Goal: Information Seeking & Learning: Learn about a topic

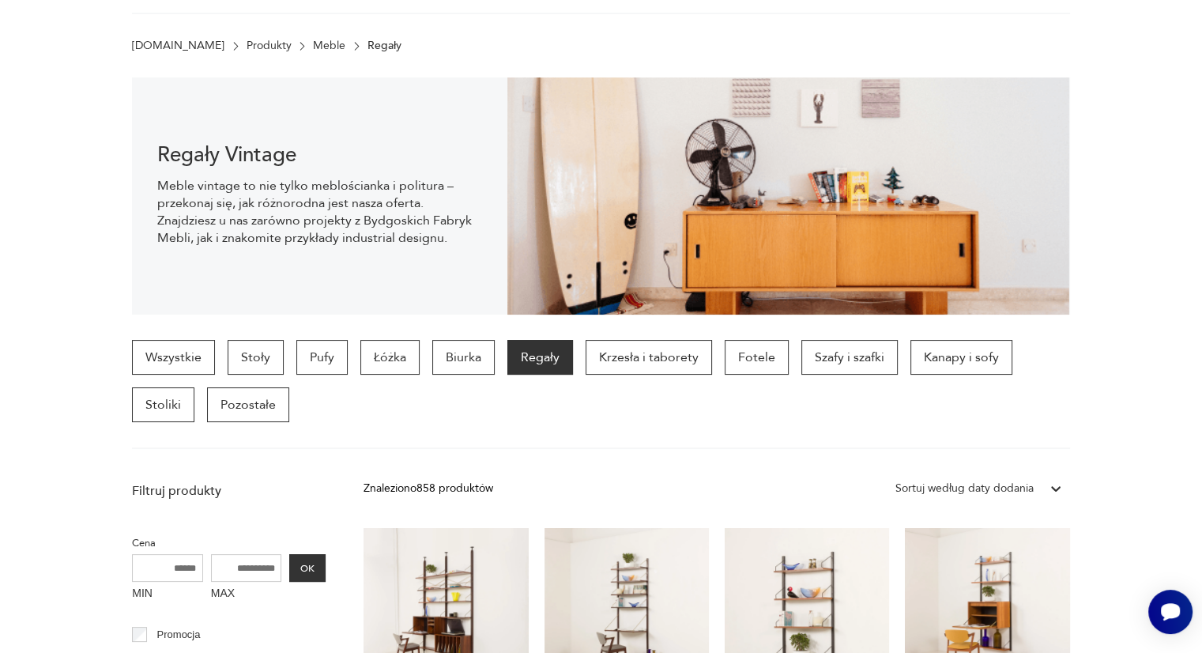
scroll to position [395, 0]
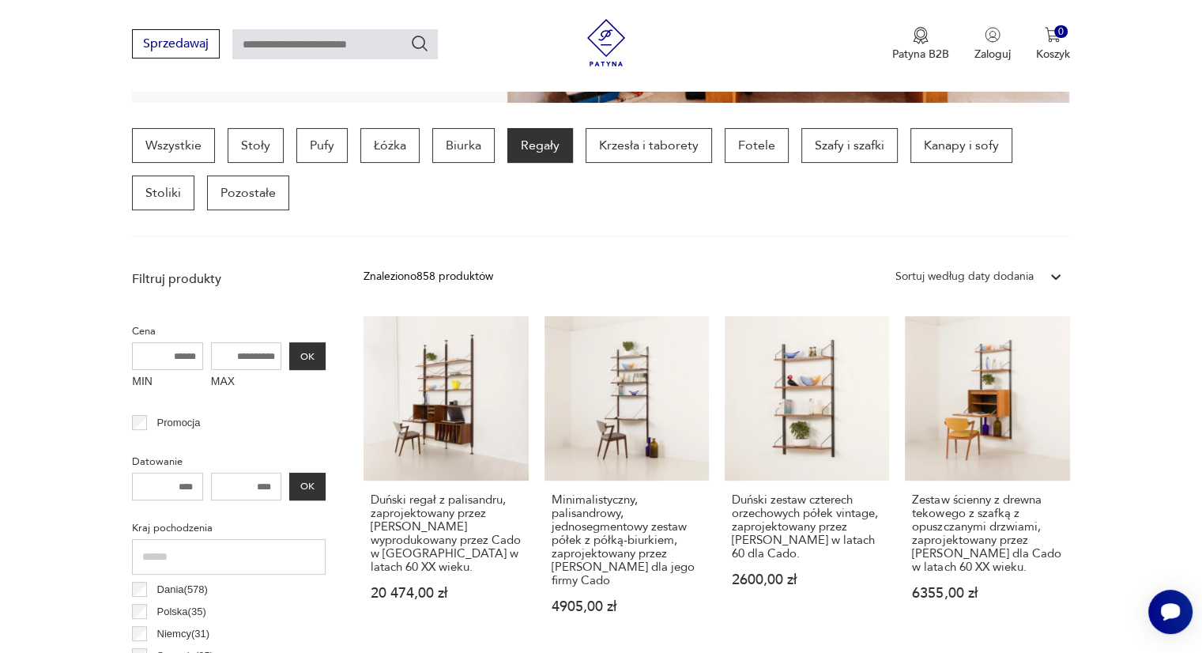
click at [1052, 276] on icon at bounding box center [1056, 277] width 16 height 16
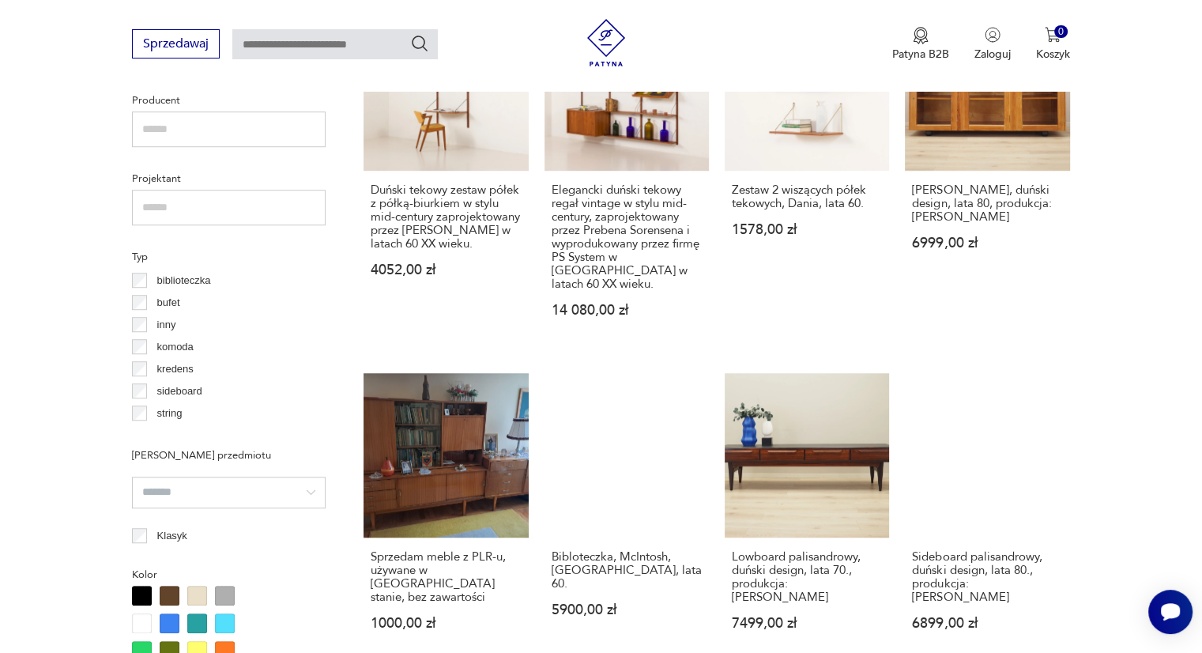
scroll to position [1106, 0]
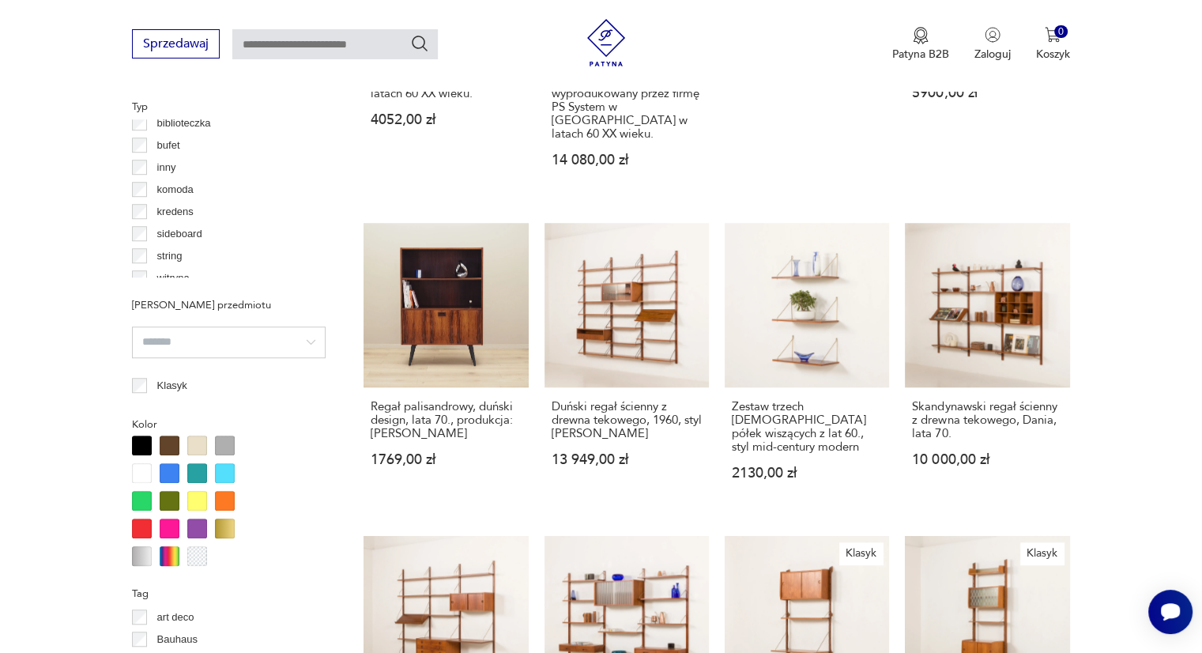
scroll to position [19, 0]
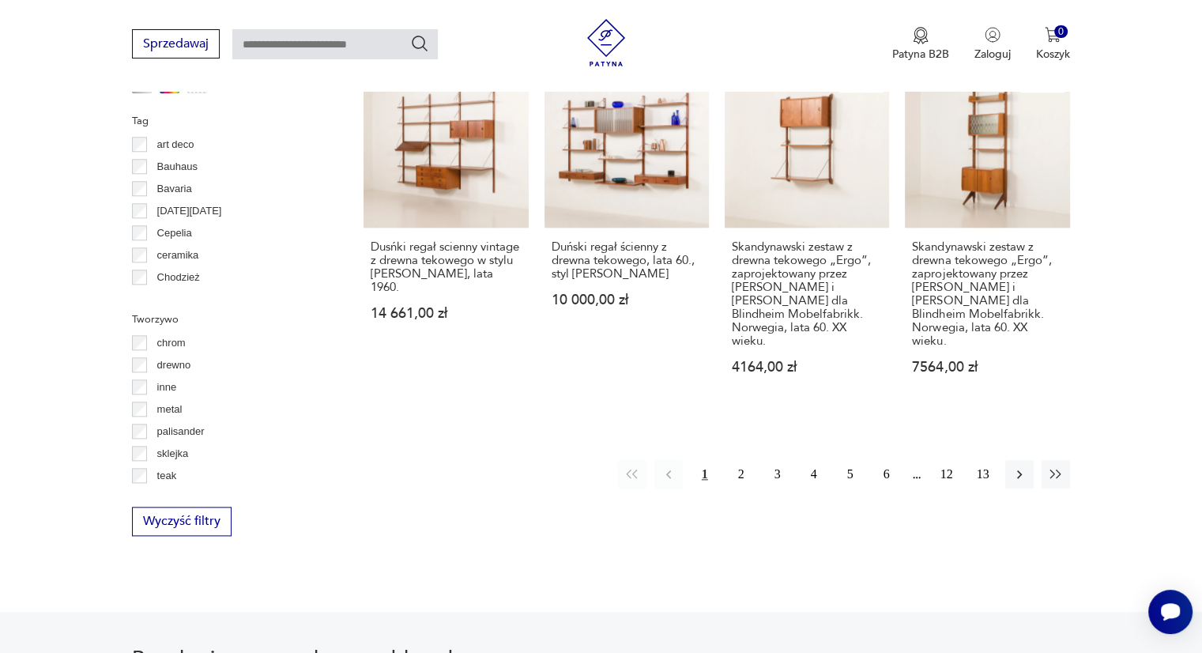
scroll to position [1683, 0]
click at [743, 458] on button "2" at bounding box center [741, 472] width 28 height 28
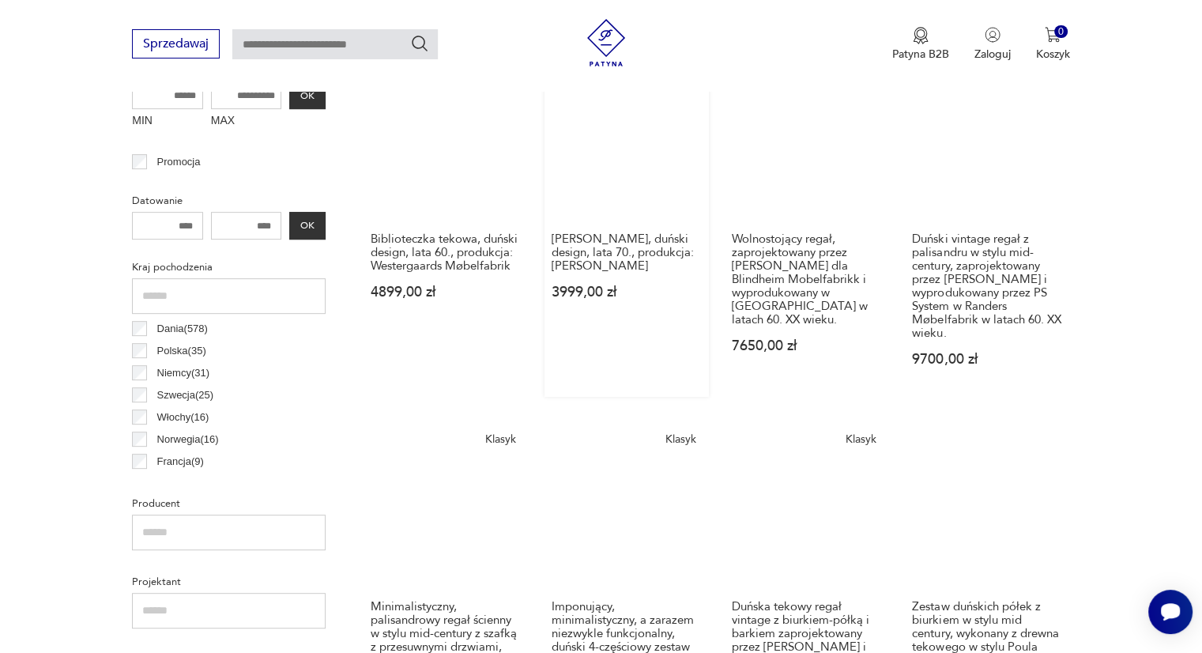
scroll to position [498, 0]
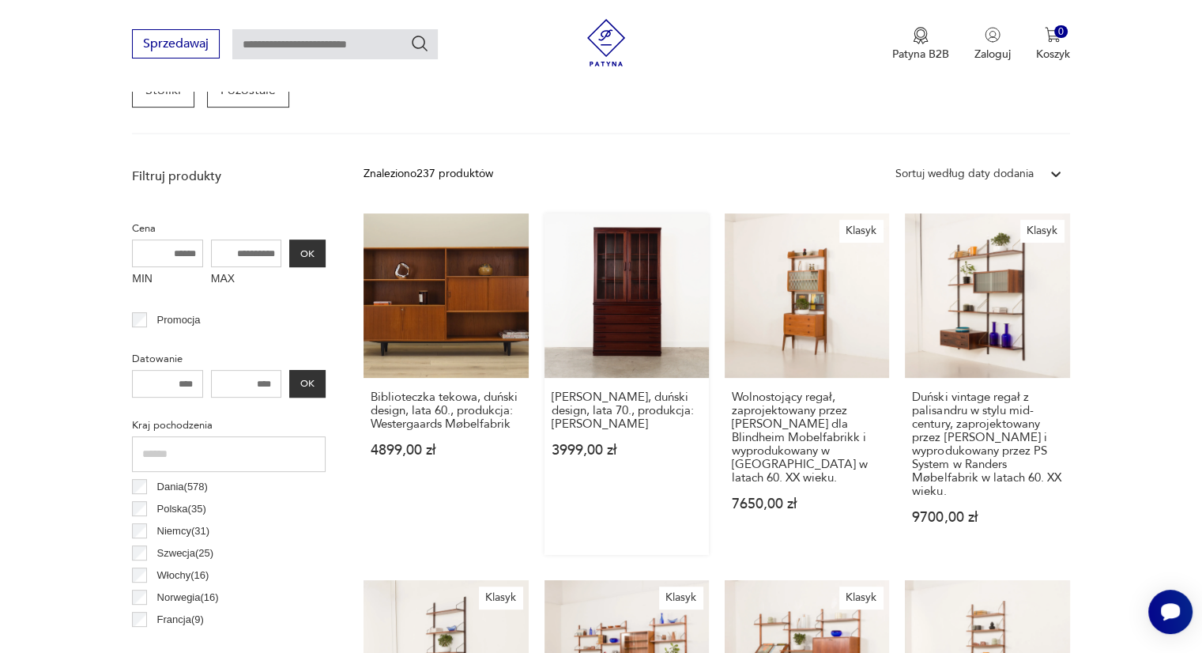
drag, startPoint x: 620, startPoint y: 317, endPoint x: 631, endPoint y: 326, distance: 14.7
click at [631, 326] on link "[PERSON_NAME], duński design, lata 70., produkcja: [PERSON_NAME] 3999,00 zł" at bounding box center [627, 383] width 164 height 341
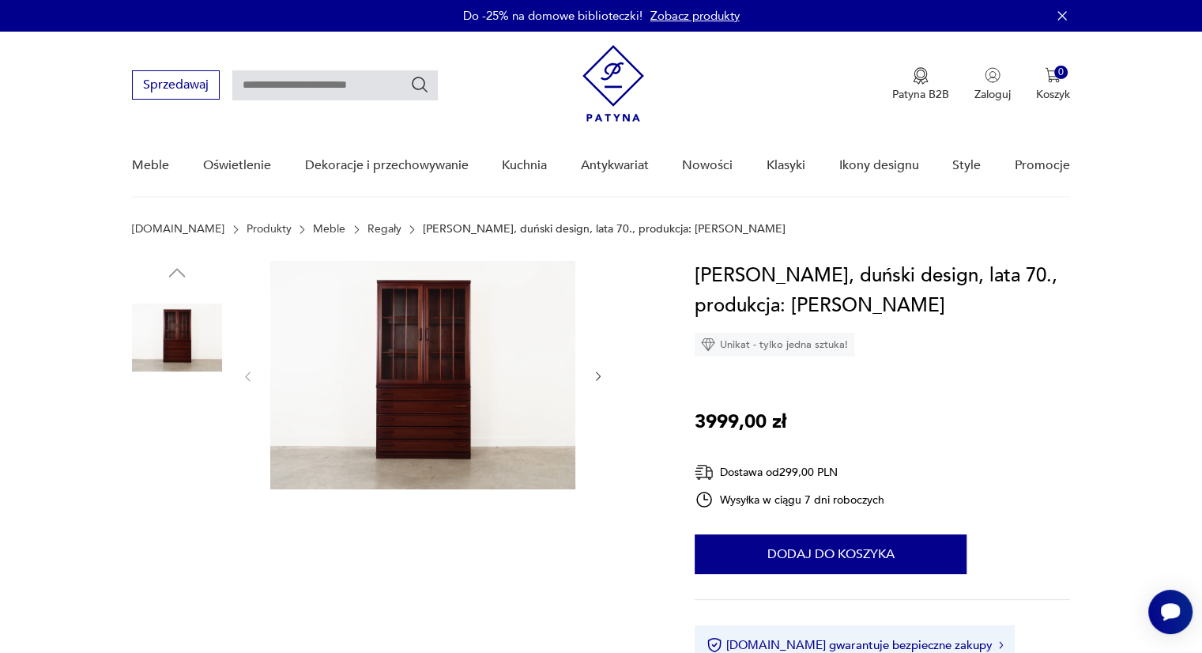
click at [453, 352] on img at bounding box center [422, 375] width 305 height 228
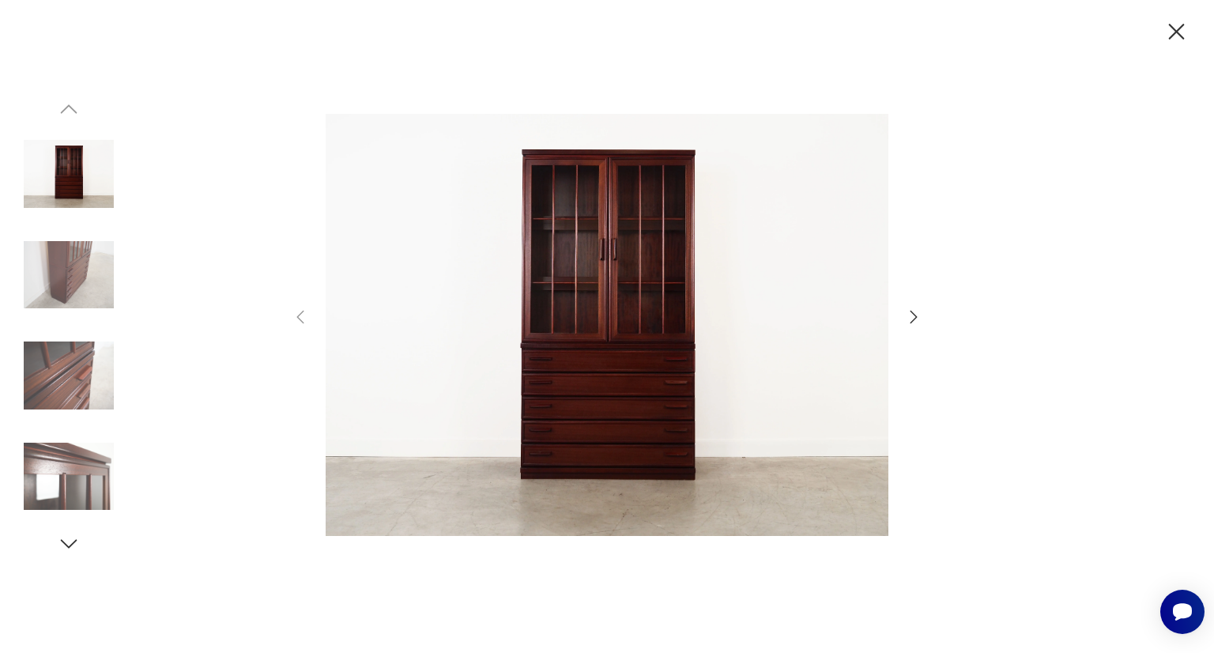
click at [912, 315] on icon "button" at bounding box center [913, 316] width 19 height 19
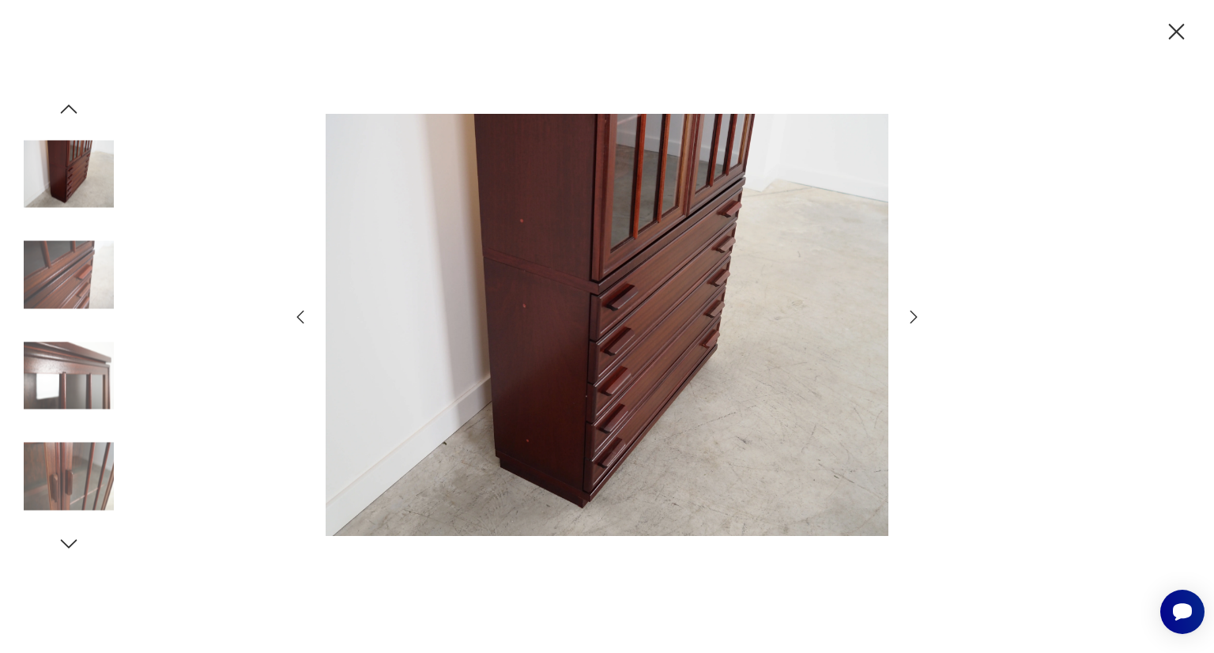
click at [912, 315] on icon "button" at bounding box center [913, 316] width 19 height 19
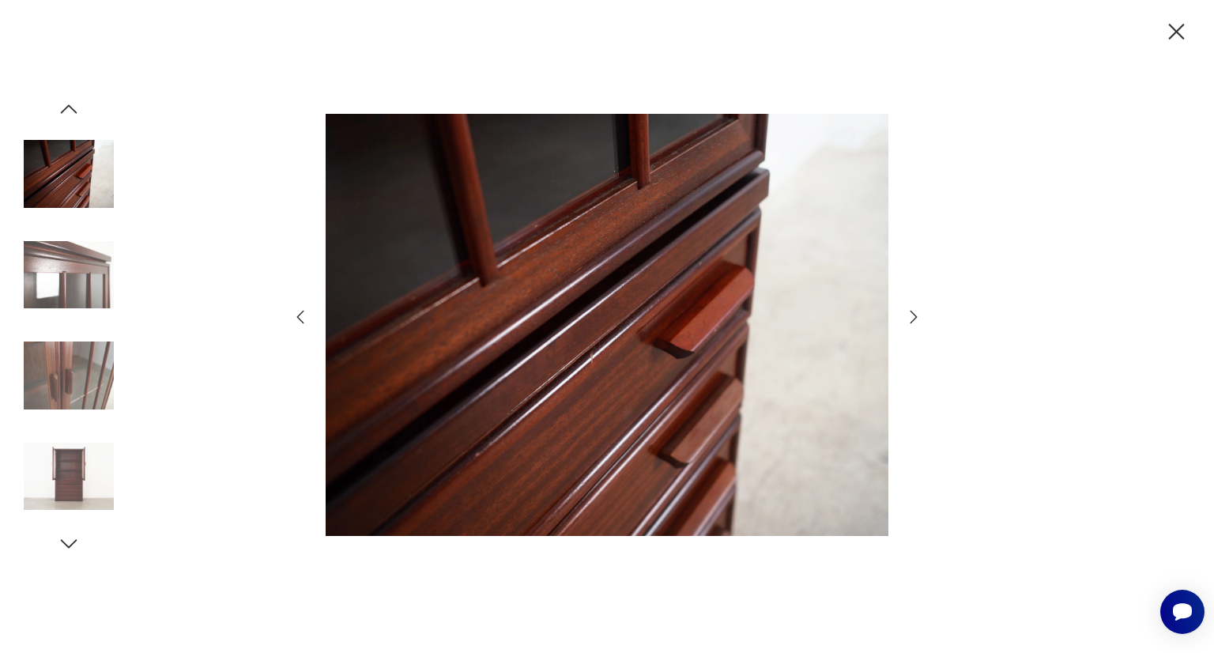
click at [912, 315] on icon "button" at bounding box center [913, 316] width 19 height 19
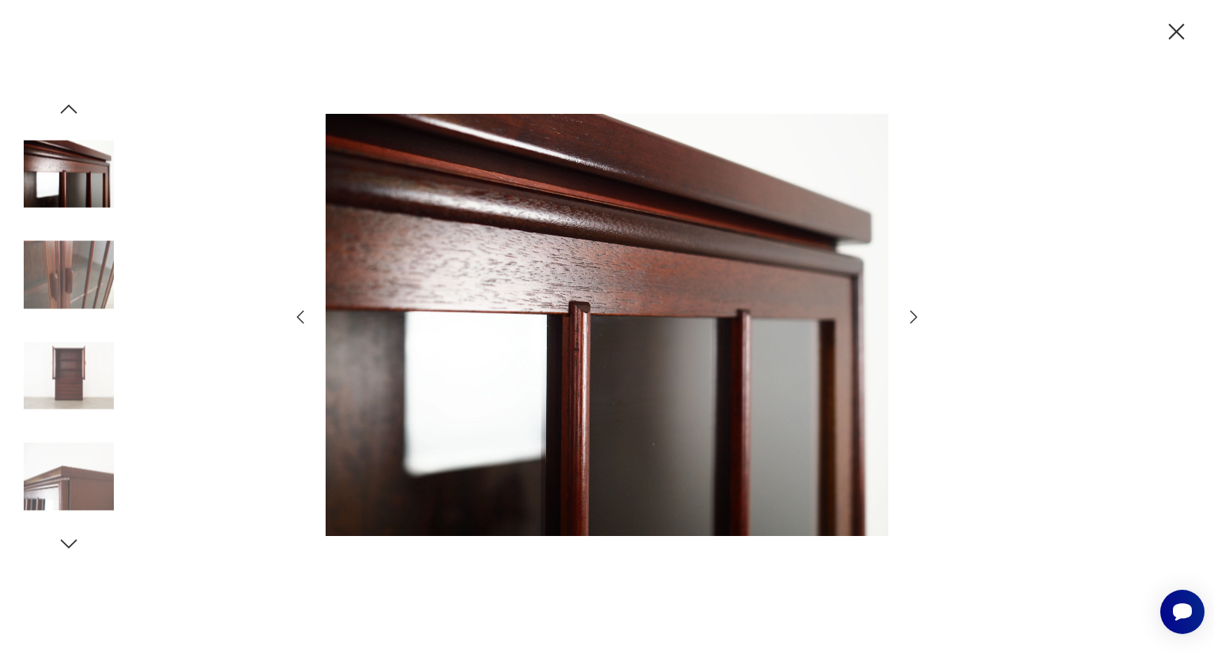
click at [912, 315] on icon "button" at bounding box center [913, 316] width 19 height 19
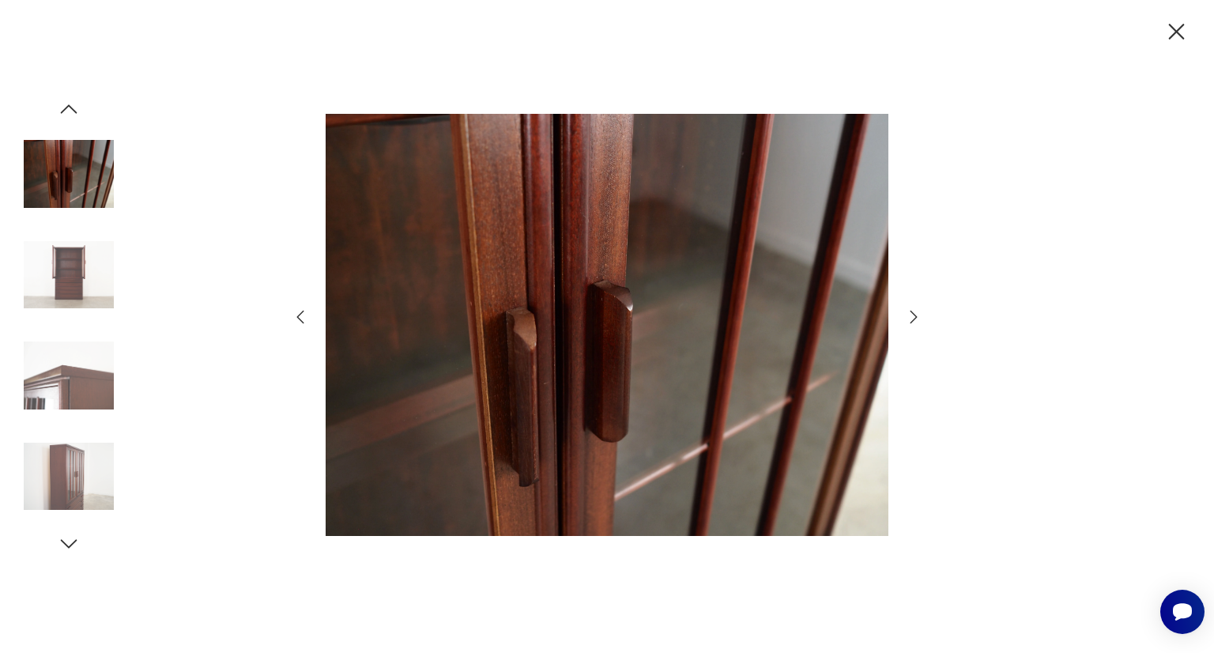
click at [912, 315] on icon "button" at bounding box center [913, 316] width 19 height 19
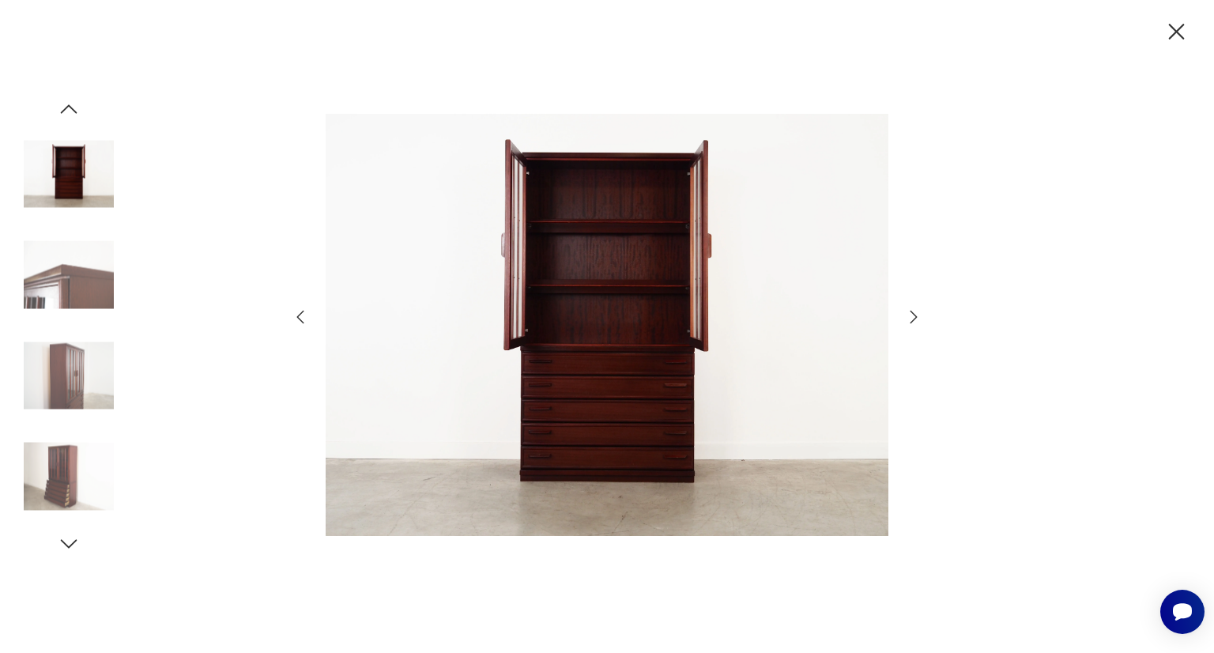
click at [912, 315] on icon "button" at bounding box center [913, 316] width 19 height 19
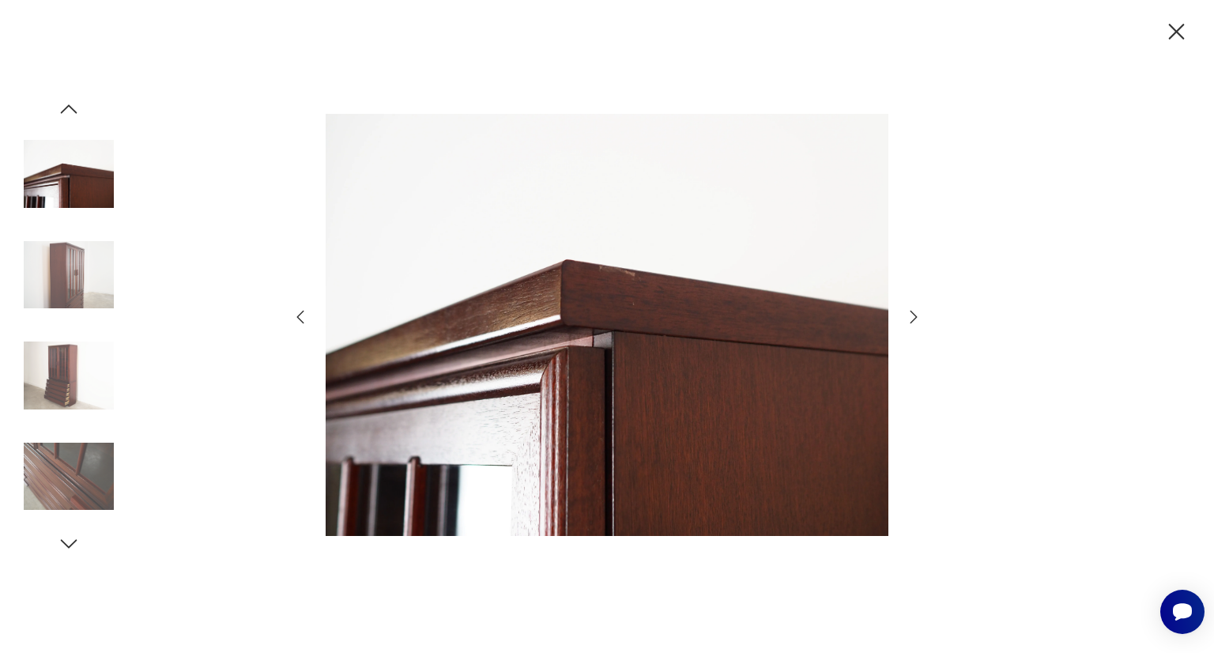
click at [912, 315] on icon "button" at bounding box center [913, 316] width 19 height 19
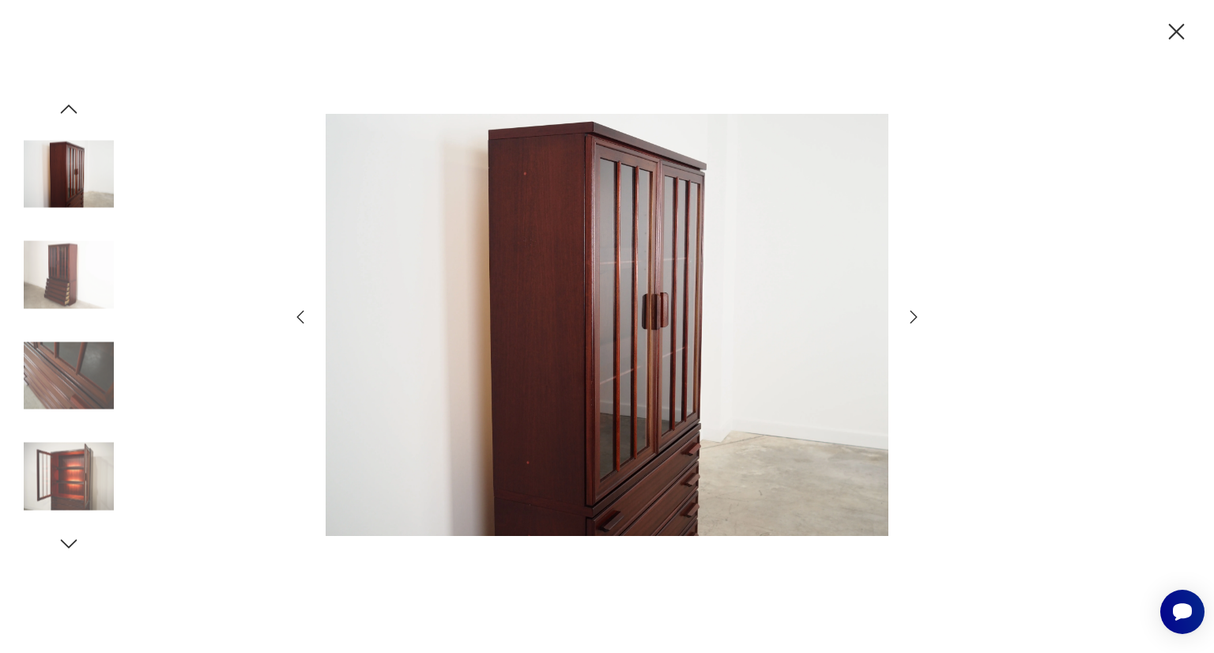
click at [912, 315] on icon "button" at bounding box center [913, 316] width 19 height 19
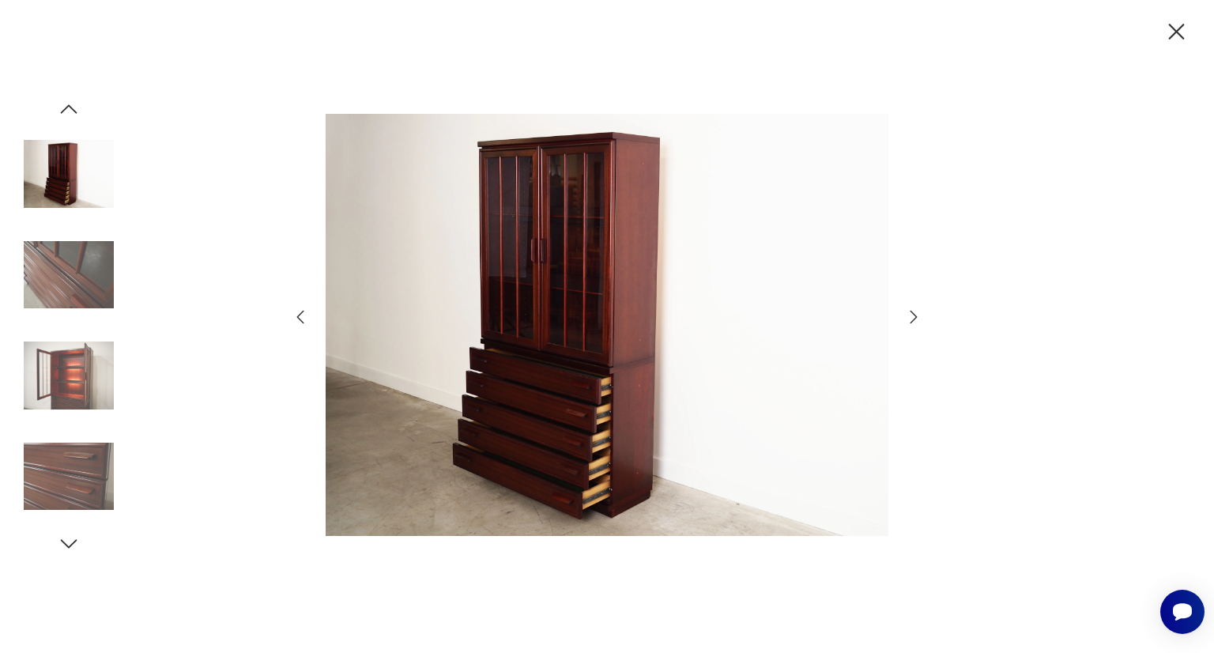
click at [912, 315] on icon "button" at bounding box center [913, 316] width 19 height 19
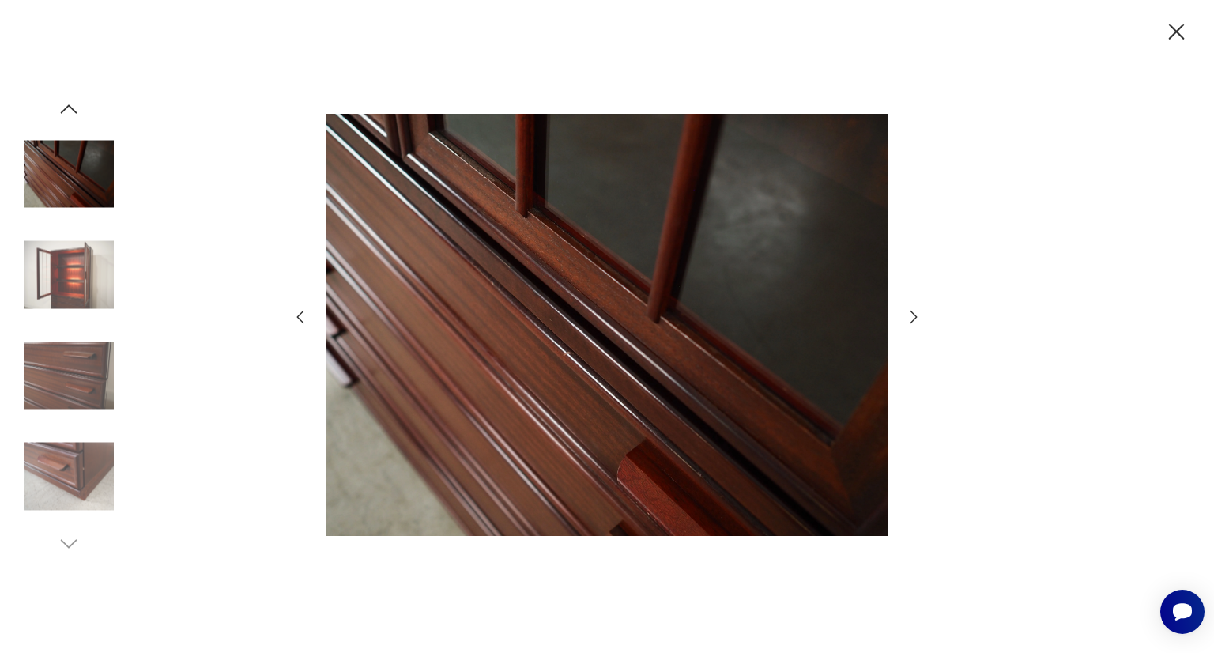
click at [912, 315] on icon "button" at bounding box center [913, 316] width 19 height 19
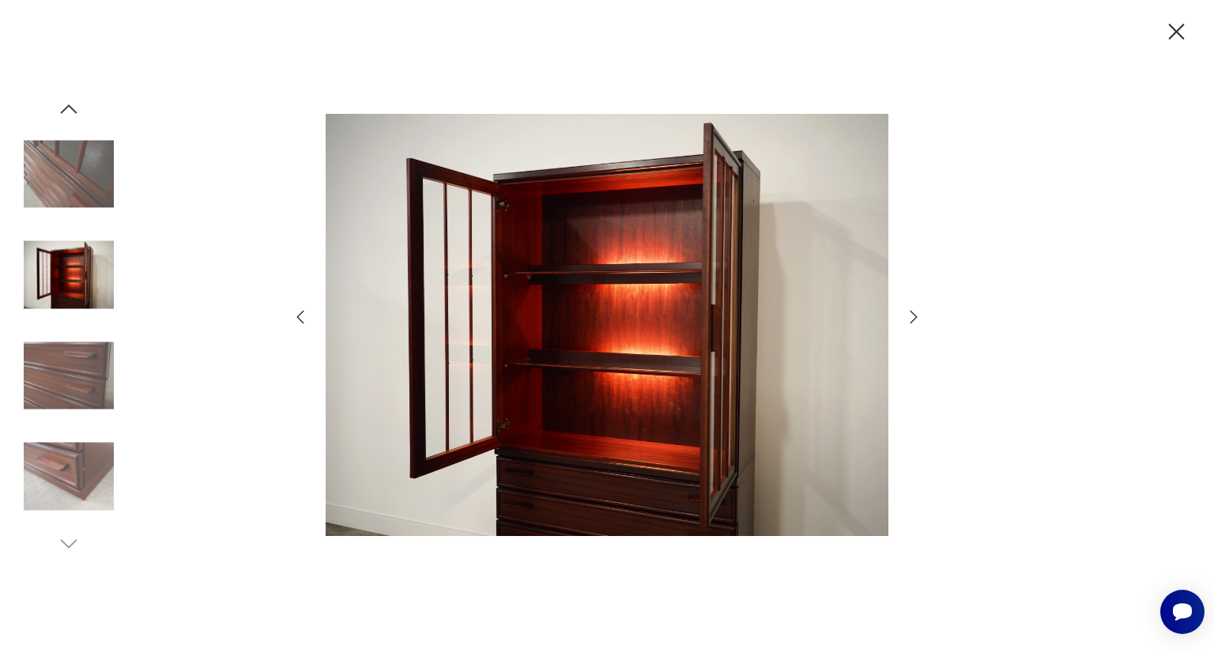
click at [912, 315] on icon "button" at bounding box center [913, 316] width 19 height 19
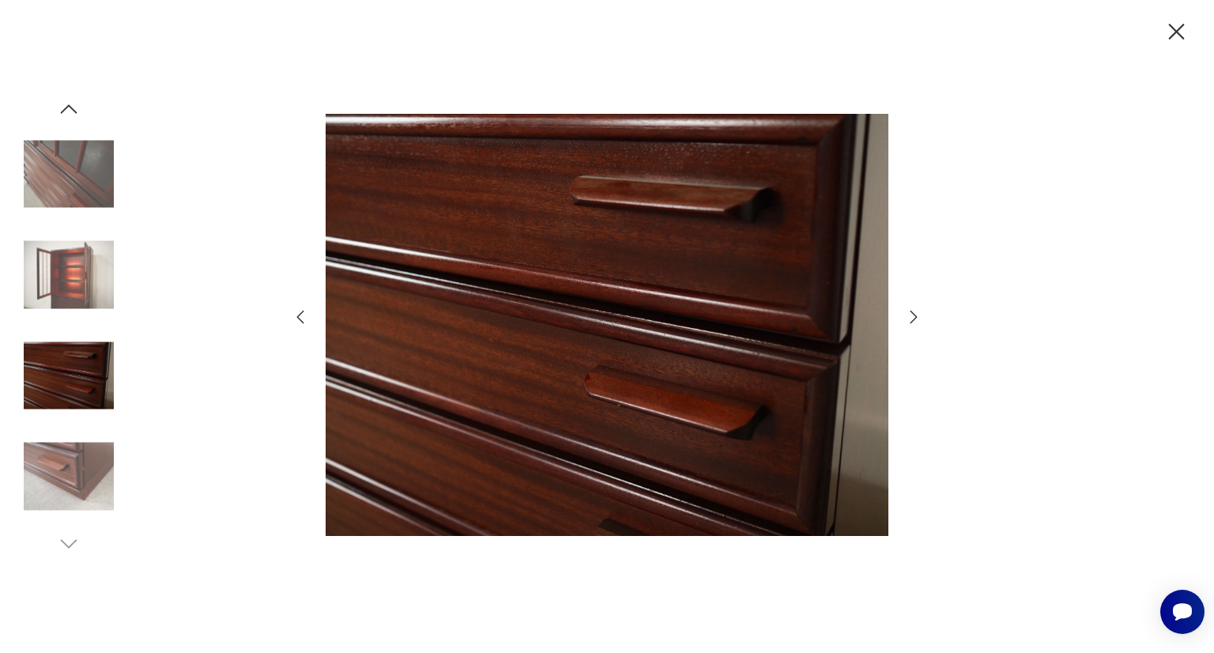
click at [912, 315] on icon "button" at bounding box center [913, 316] width 19 height 19
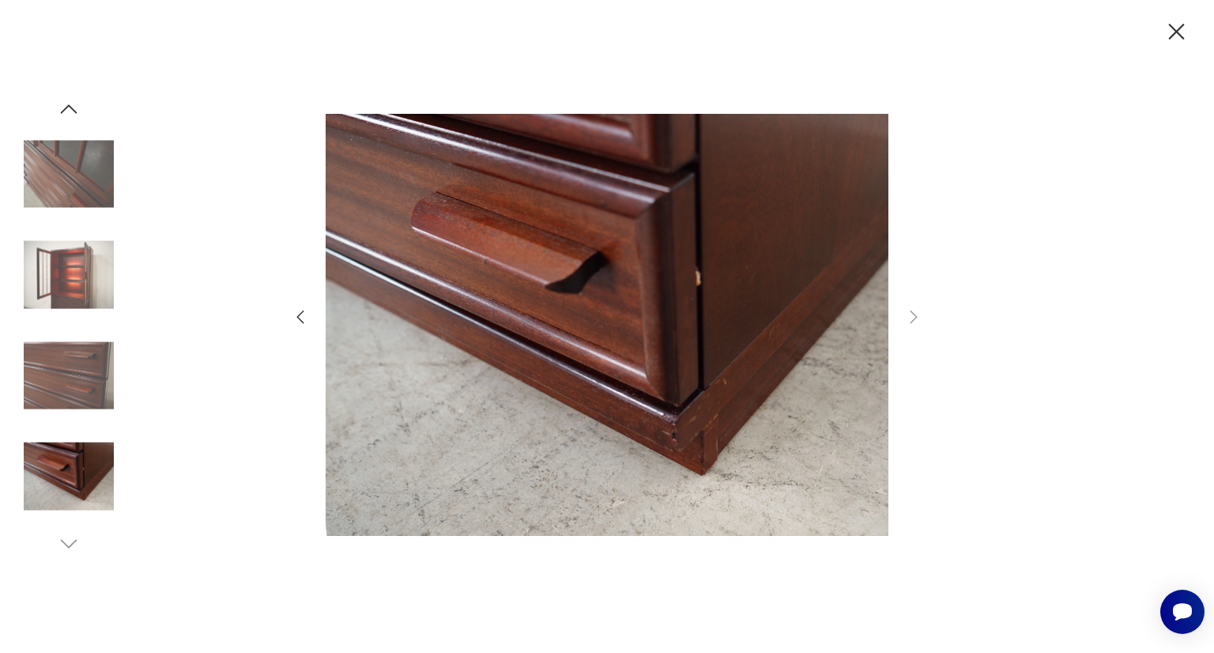
click at [1036, 316] on div at bounding box center [607, 326] width 1214 height 653
click at [1173, 28] on icon "button" at bounding box center [1177, 32] width 16 height 16
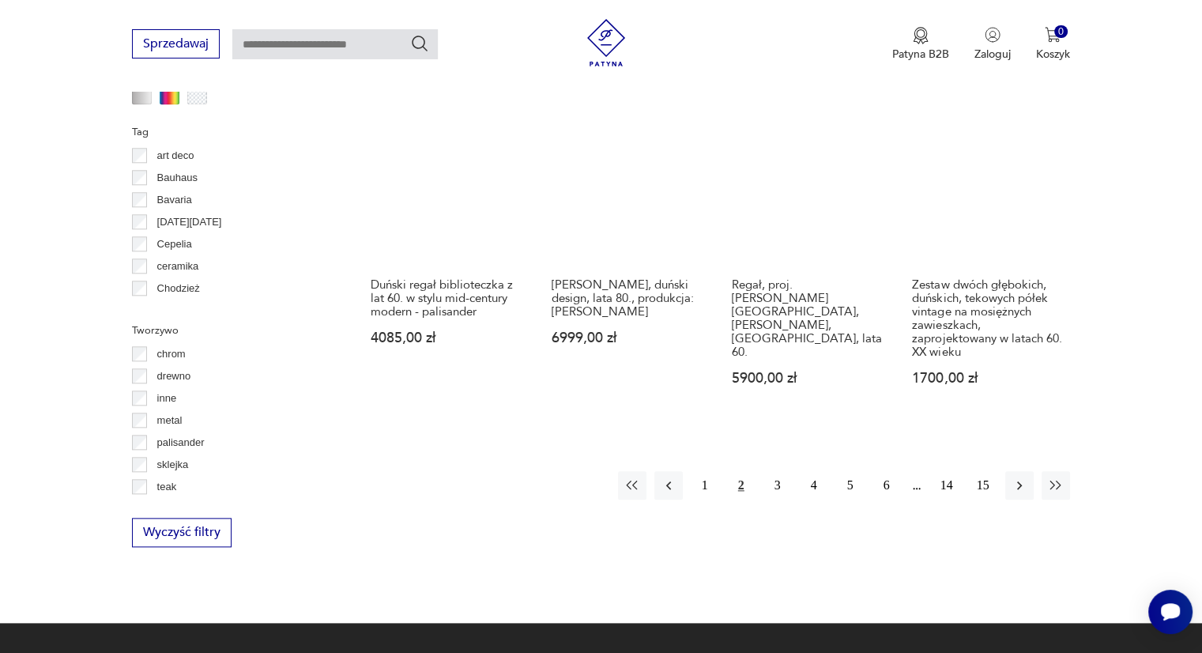
scroll to position [1683, 0]
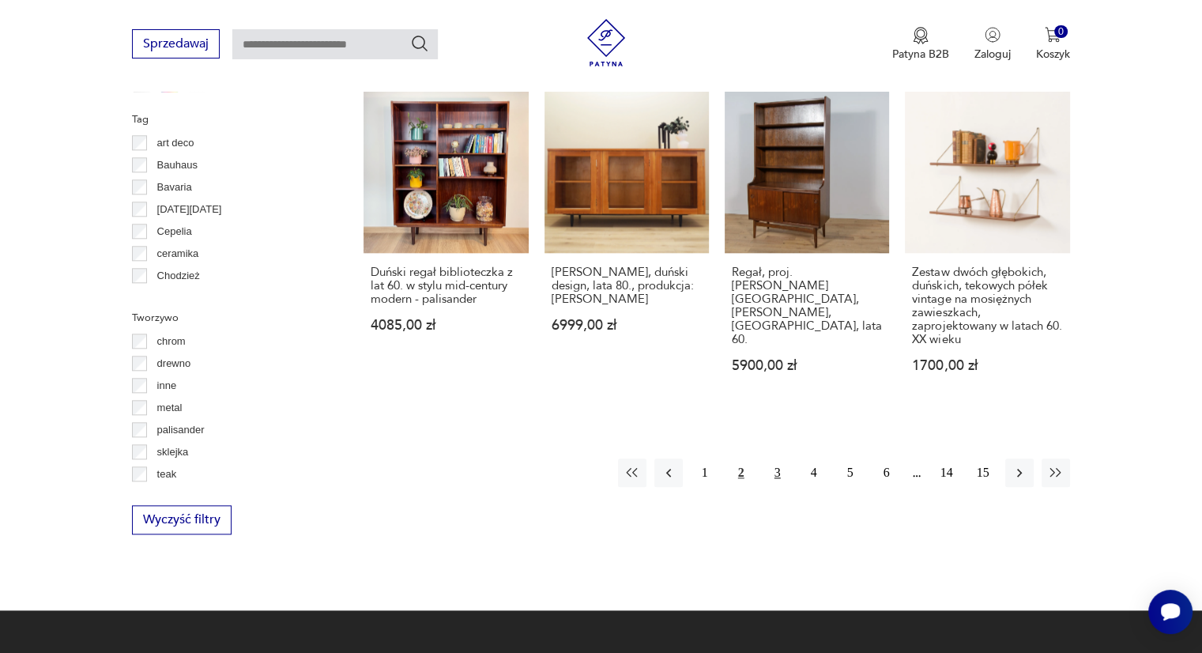
click at [773, 458] on button "3" at bounding box center [777, 472] width 28 height 28
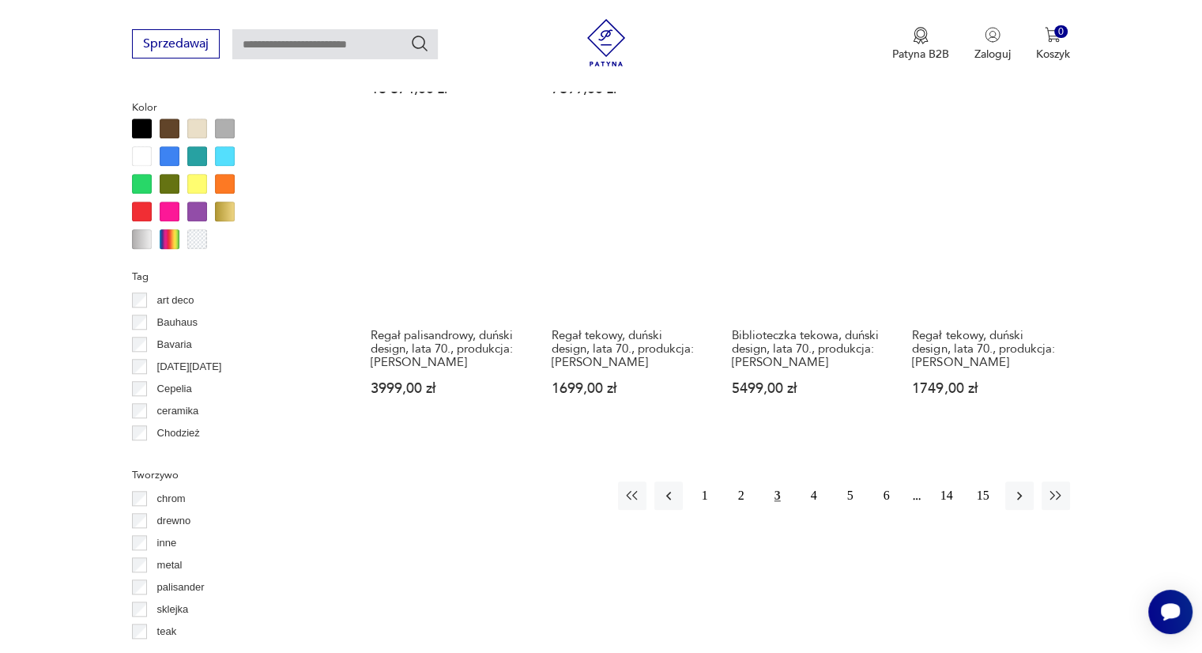
scroll to position [1604, 0]
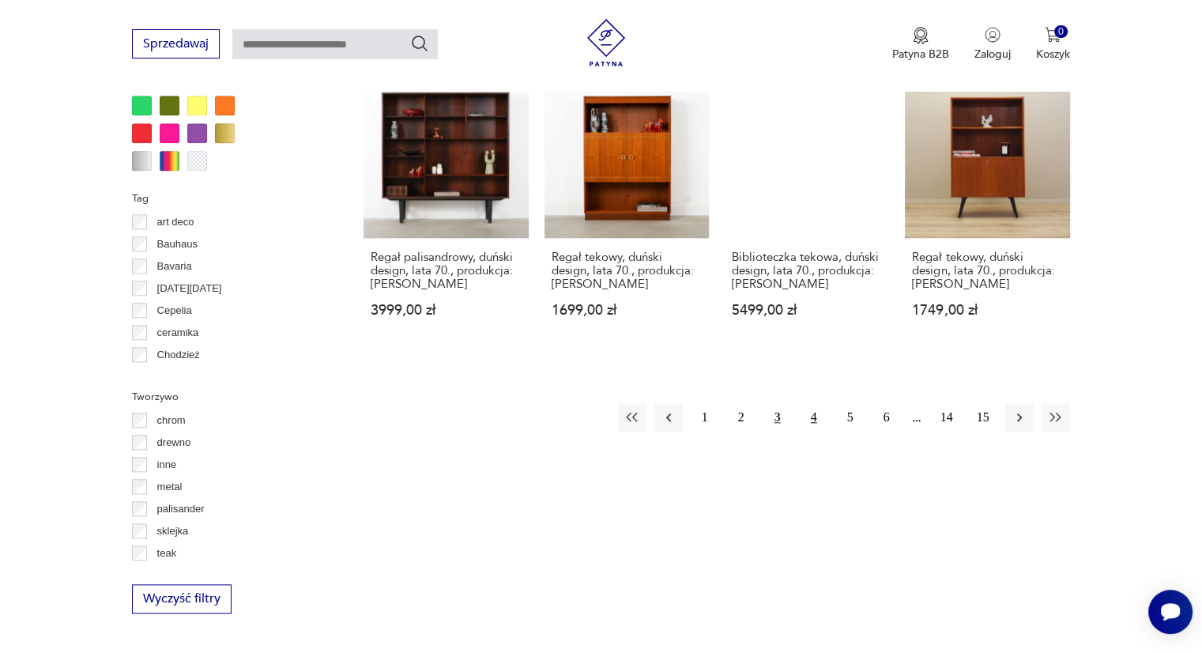
click at [814, 419] on button "4" at bounding box center [814, 417] width 28 height 28
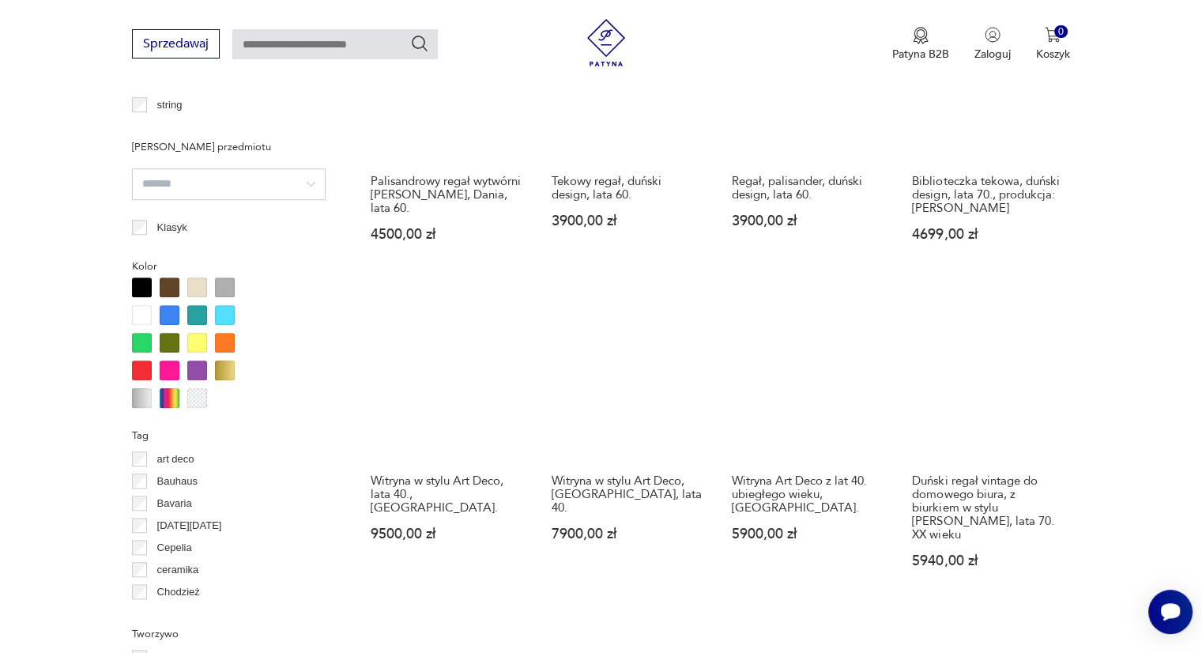
scroll to position [1525, 0]
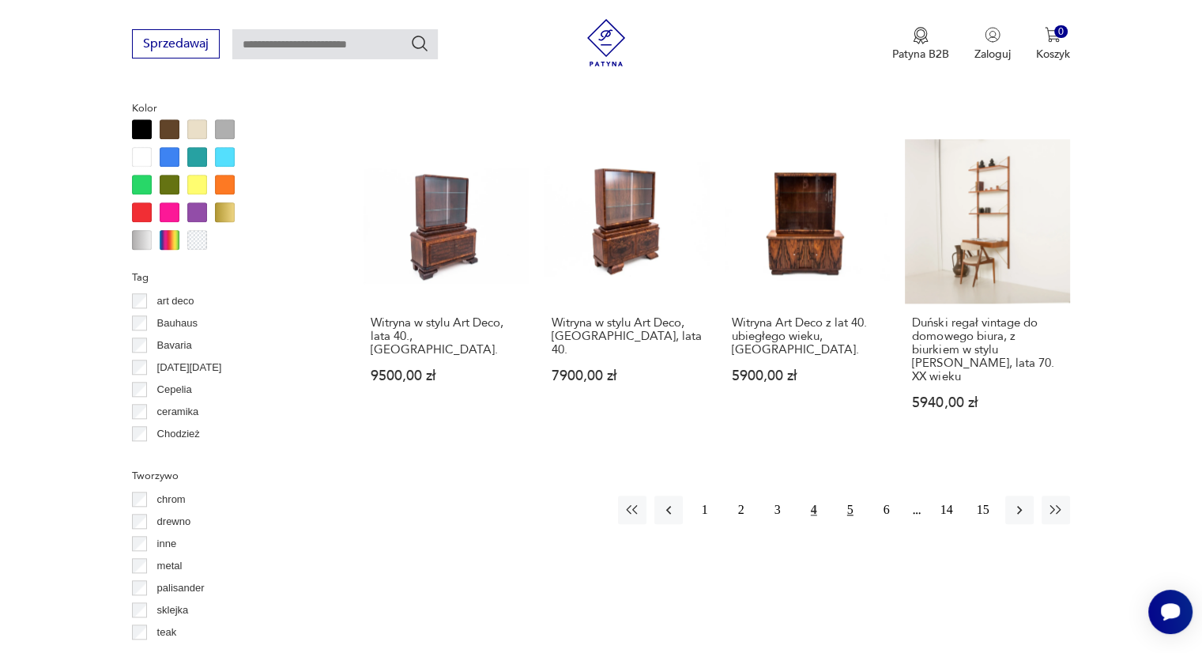
click at [847, 496] on button "5" at bounding box center [850, 510] width 28 height 28
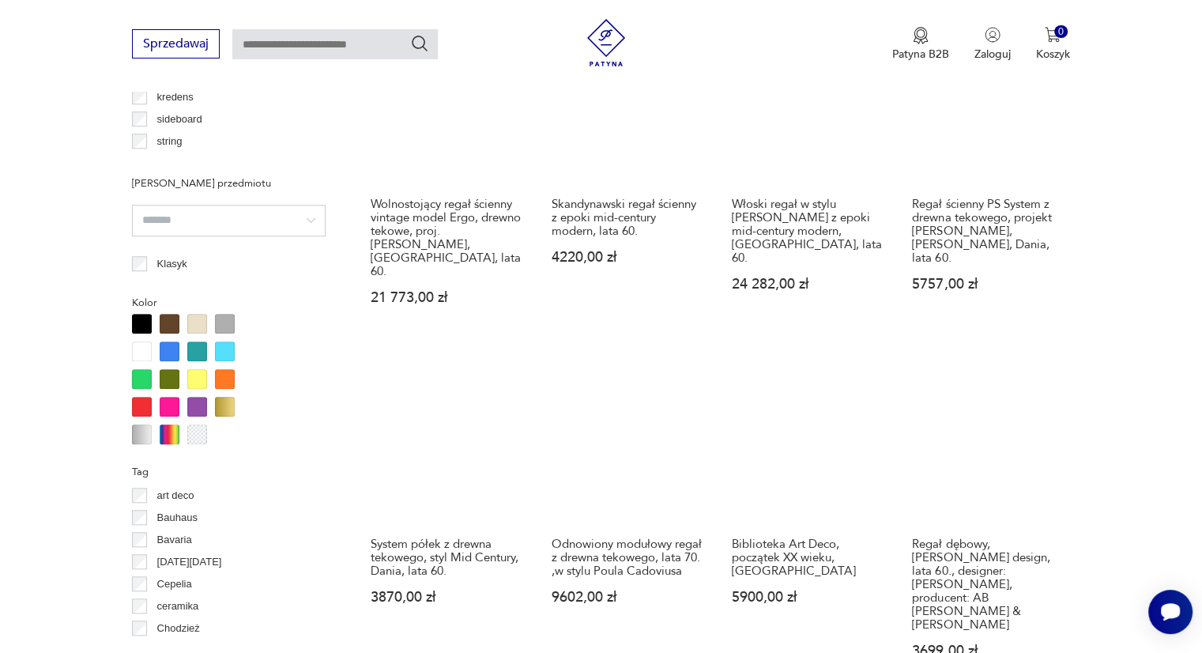
scroll to position [1446, 0]
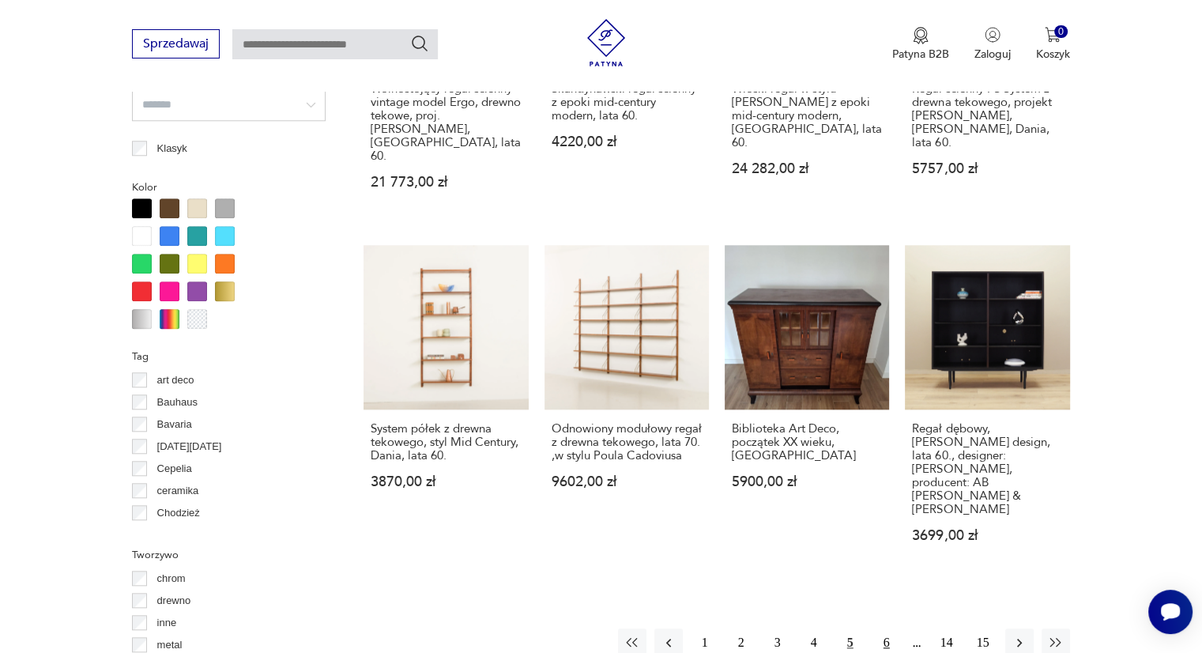
click at [888, 628] on button "6" at bounding box center [887, 642] width 28 height 28
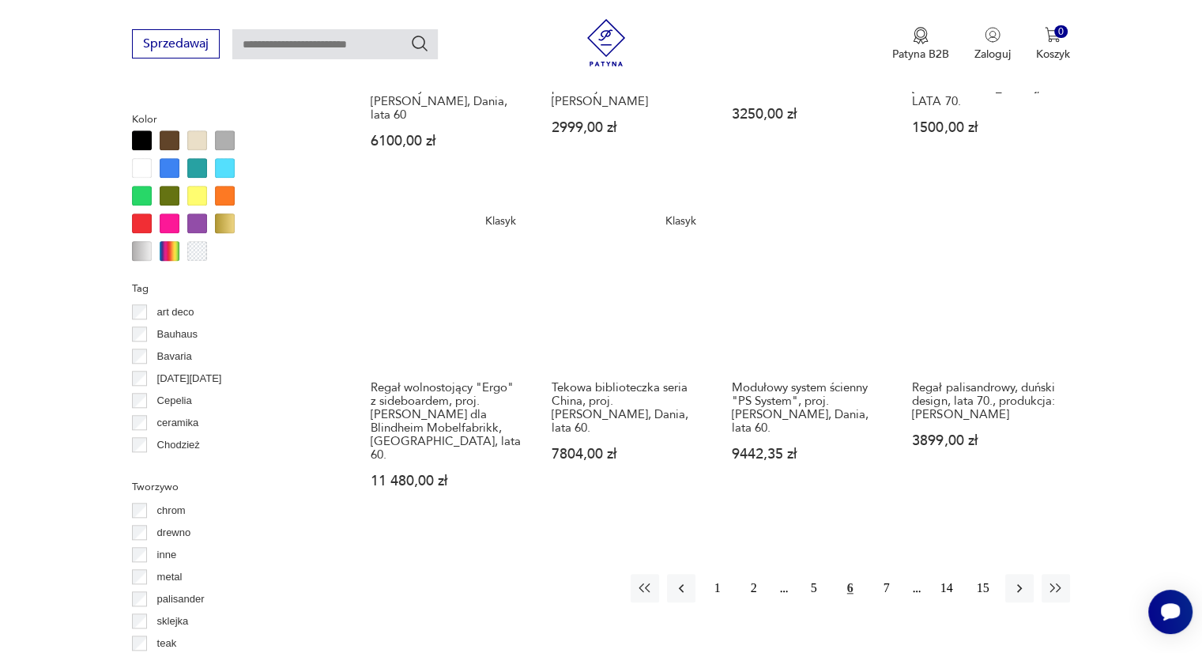
scroll to position [1525, 0]
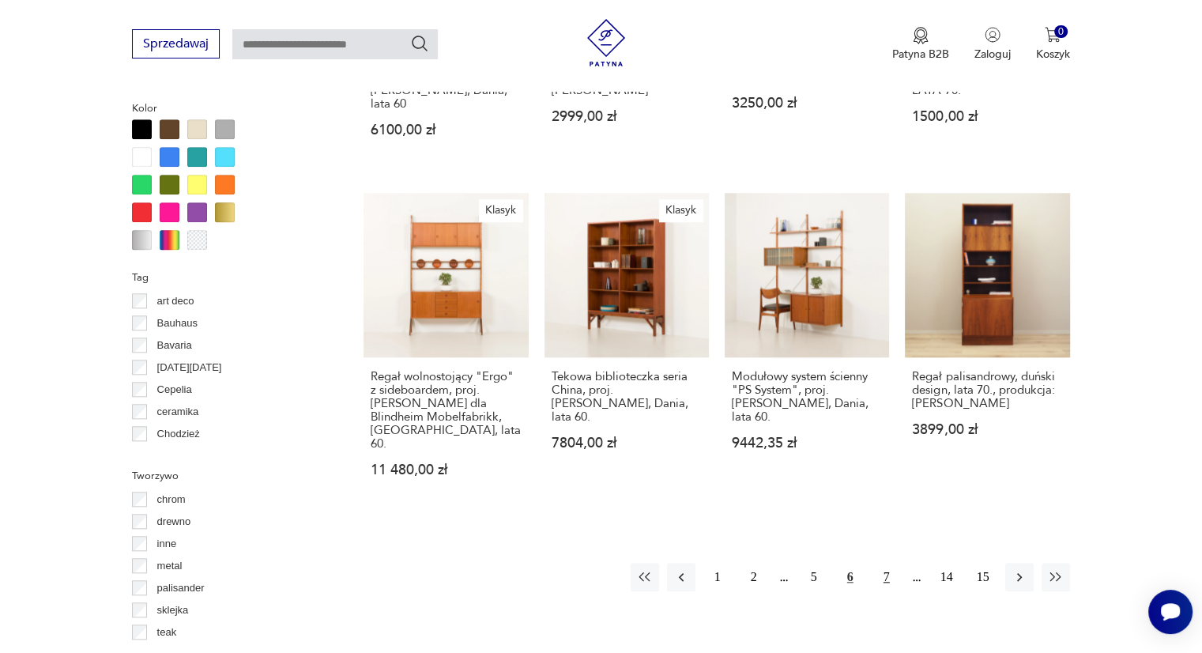
click at [891, 563] on button "7" at bounding box center [887, 577] width 28 height 28
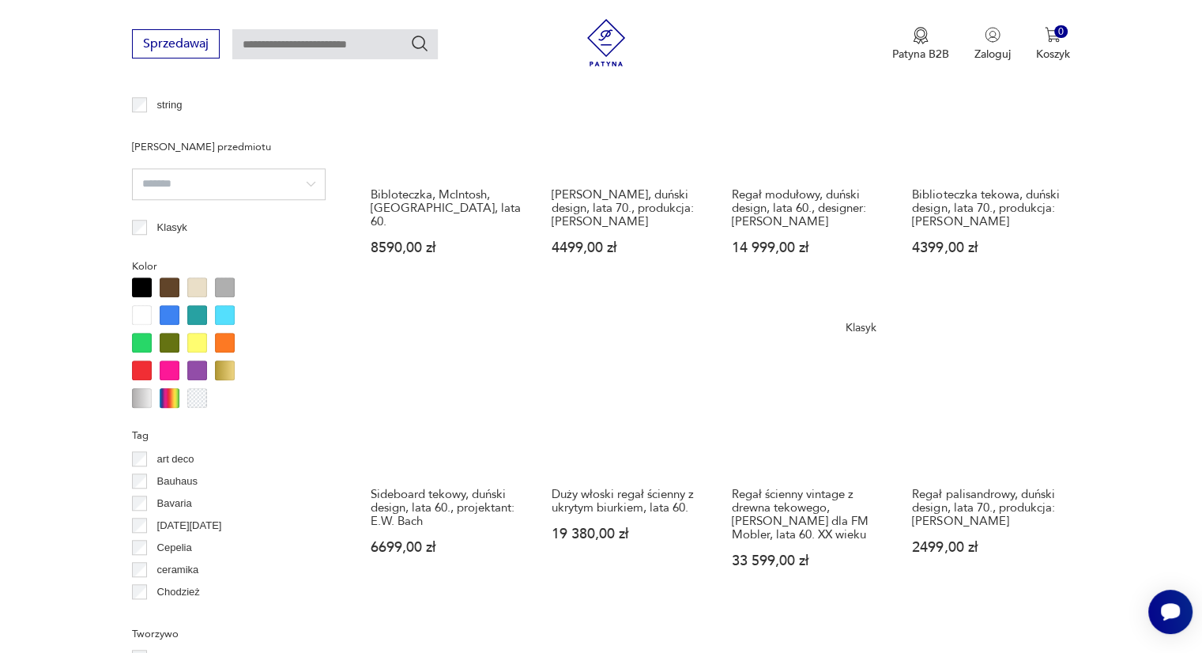
scroll to position [1683, 0]
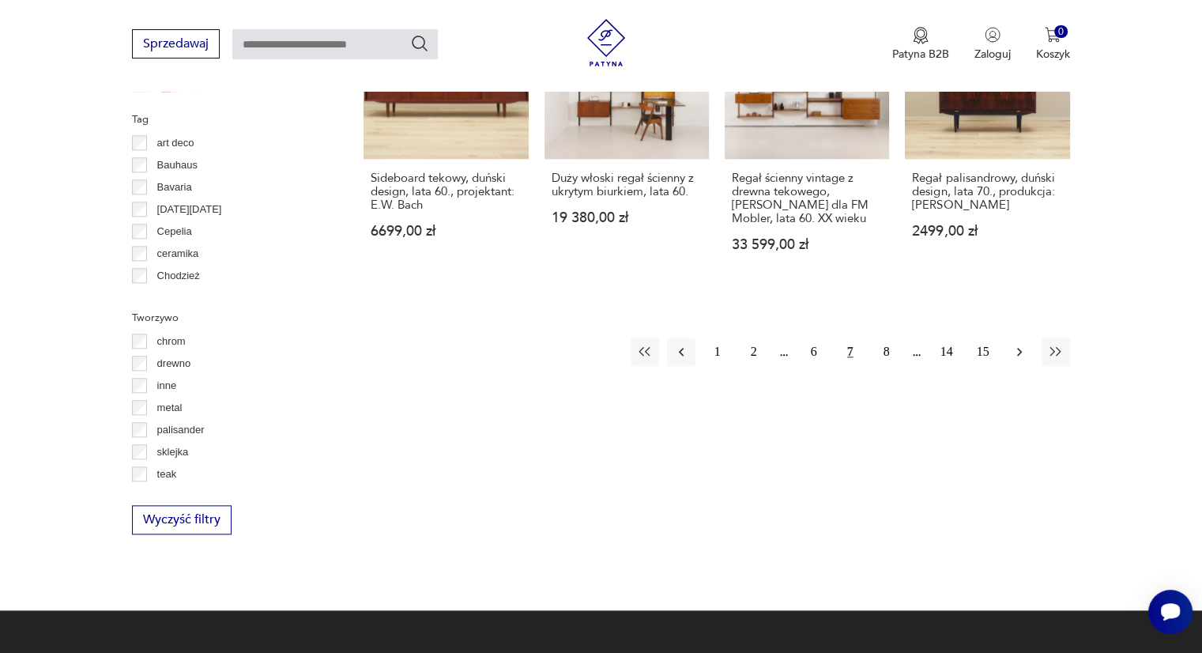
click at [1020, 344] on icon "button" at bounding box center [1020, 352] width 16 height 16
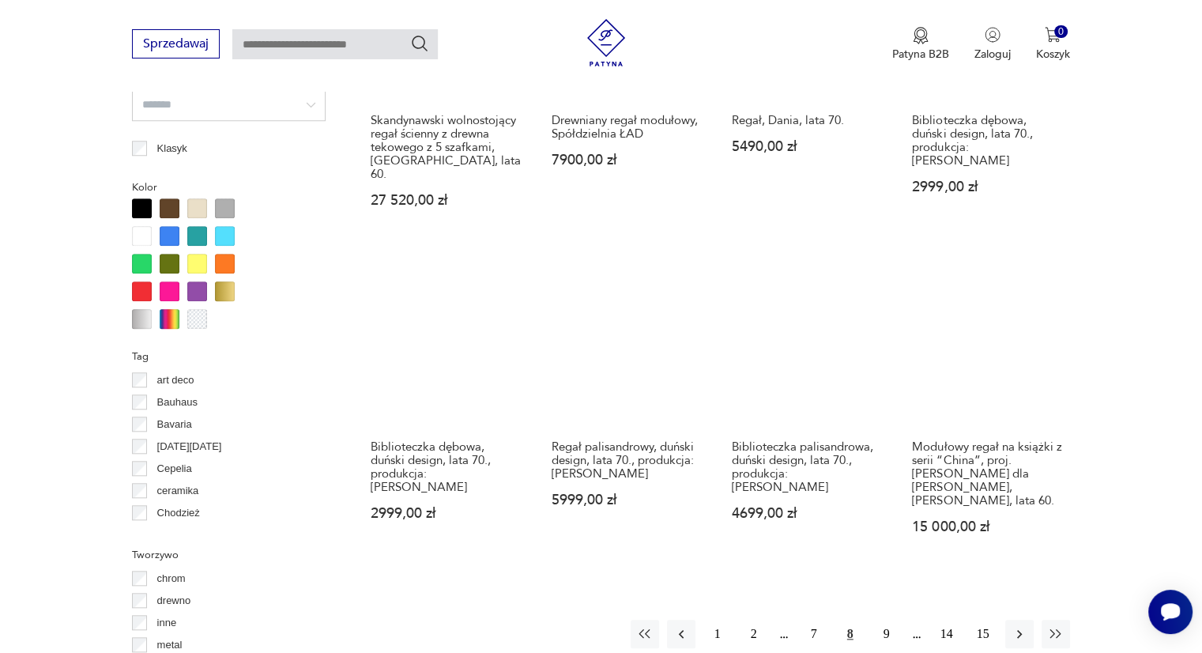
scroll to position [1683, 0]
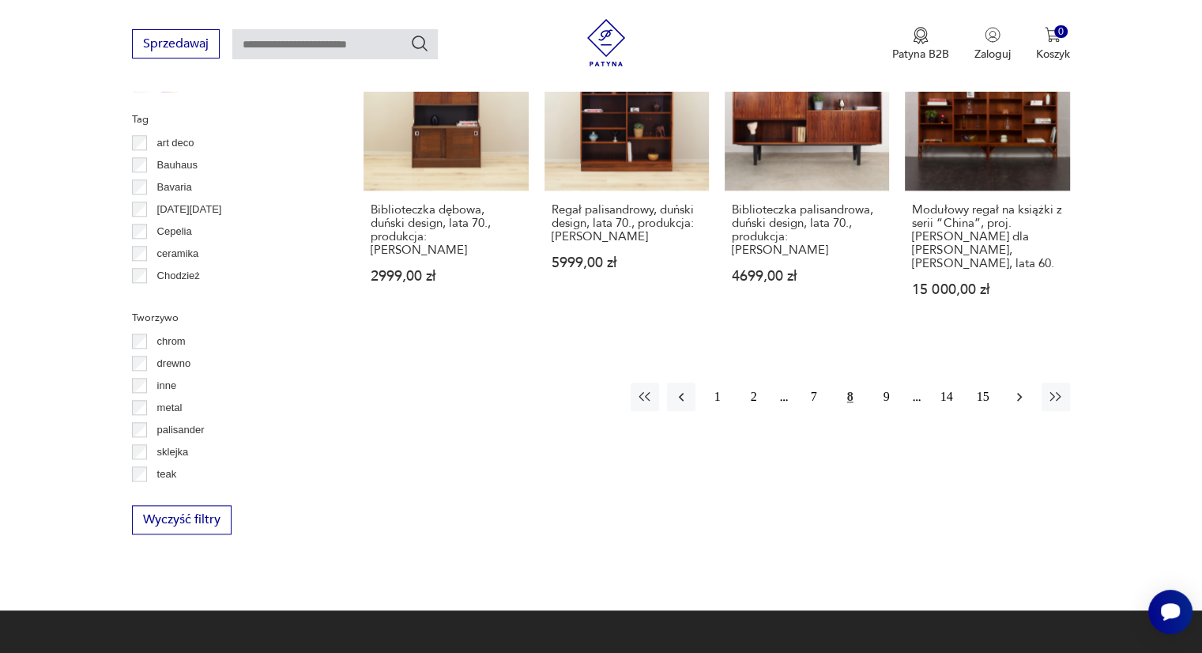
click at [1021, 389] on icon "button" at bounding box center [1020, 397] width 16 height 16
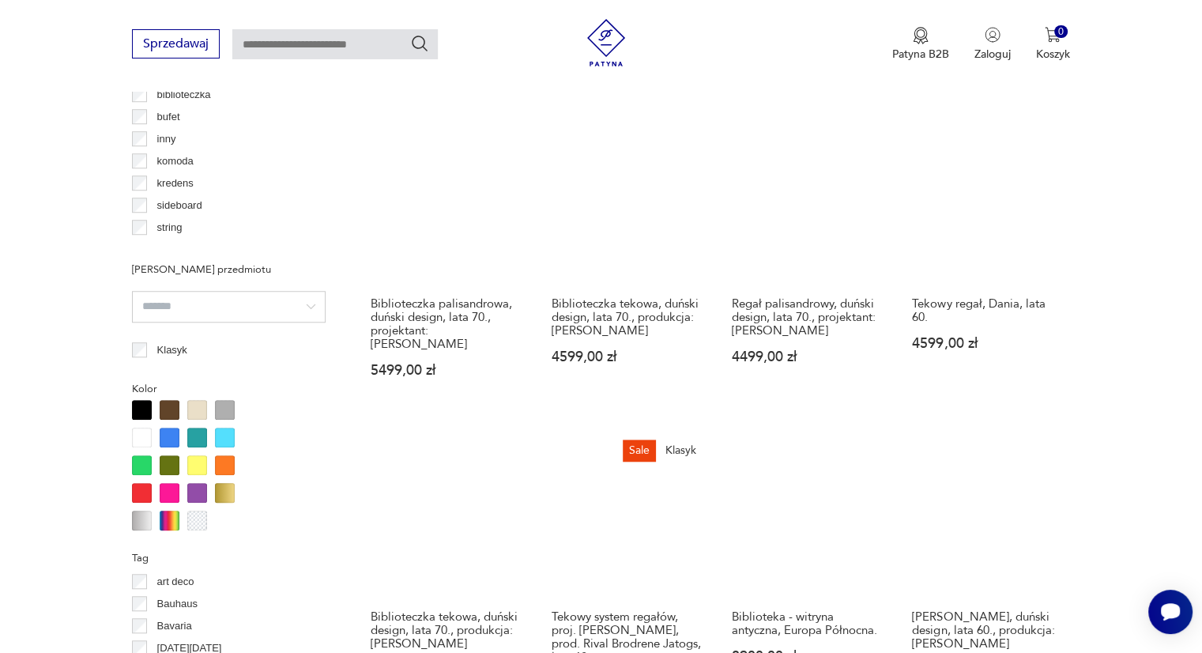
scroll to position [1446, 0]
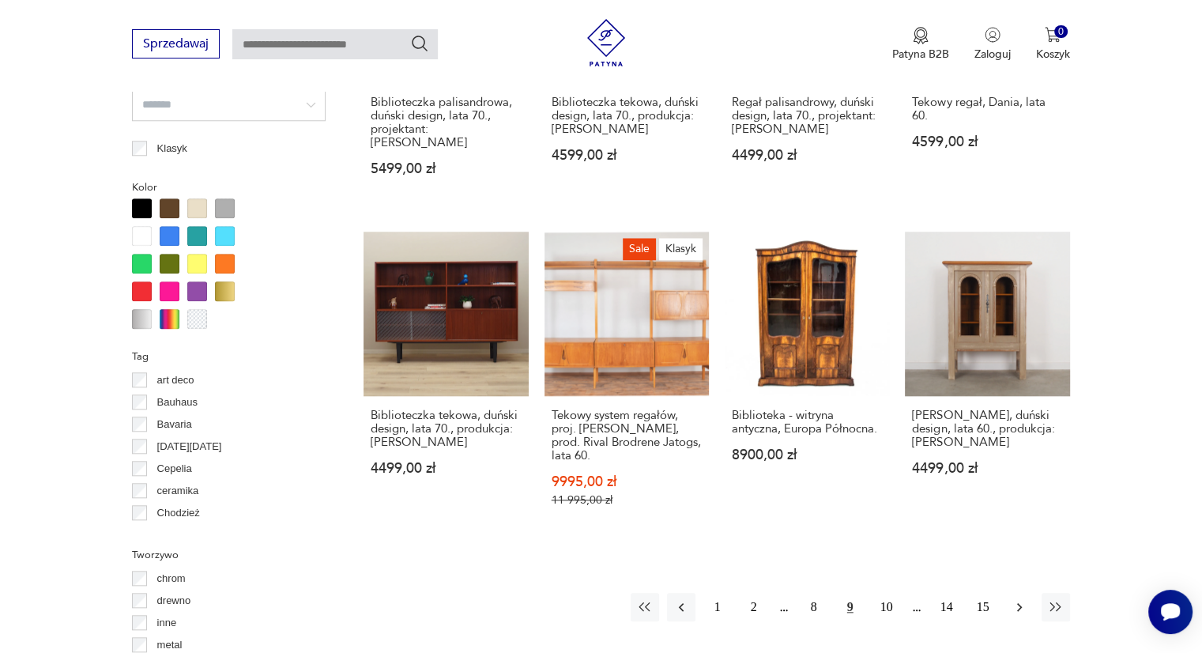
click at [1017, 599] on icon "button" at bounding box center [1020, 607] width 16 height 16
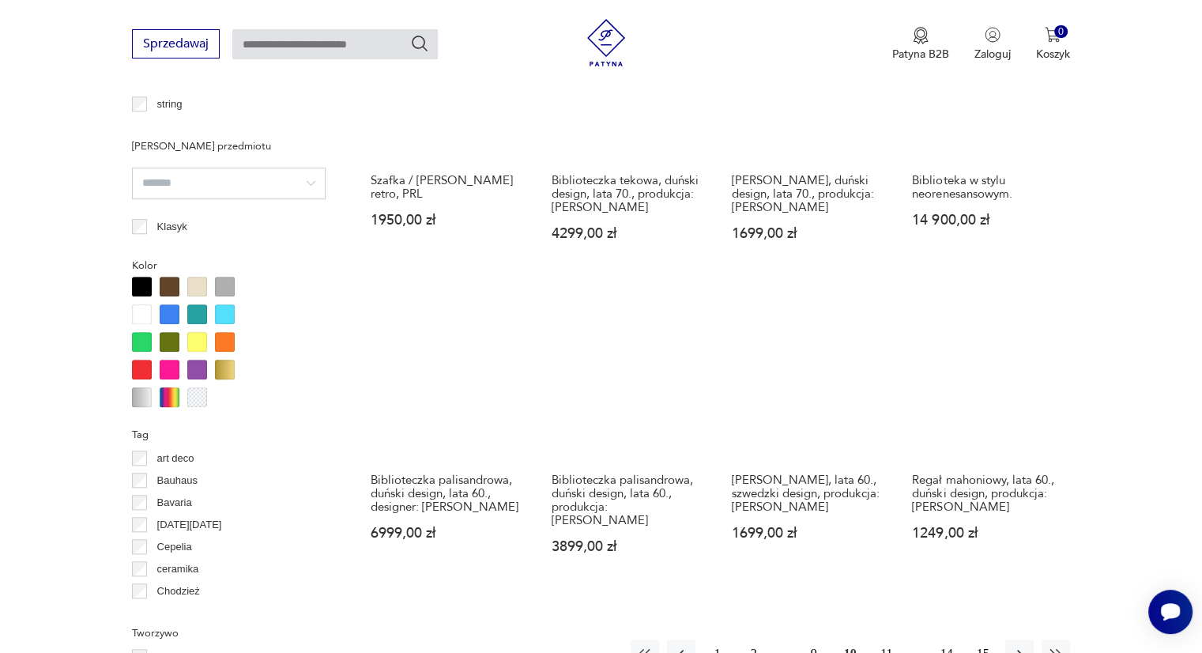
scroll to position [1446, 0]
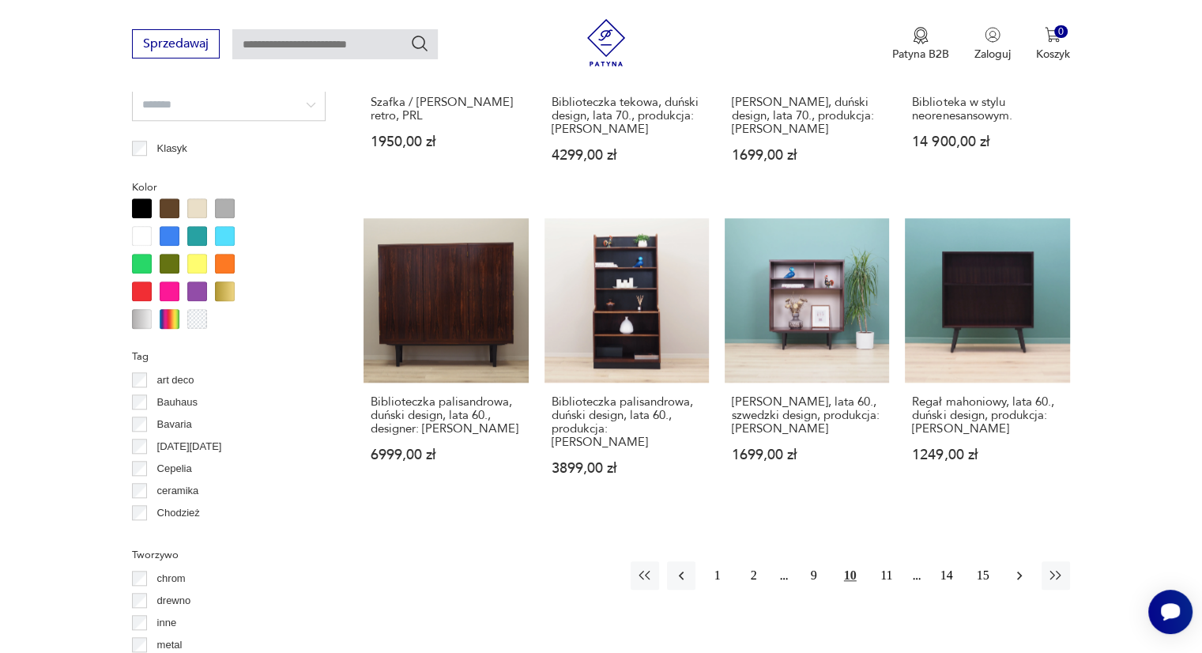
click at [1019, 571] on icon "button" at bounding box center [1019, 575] width 5 height 9
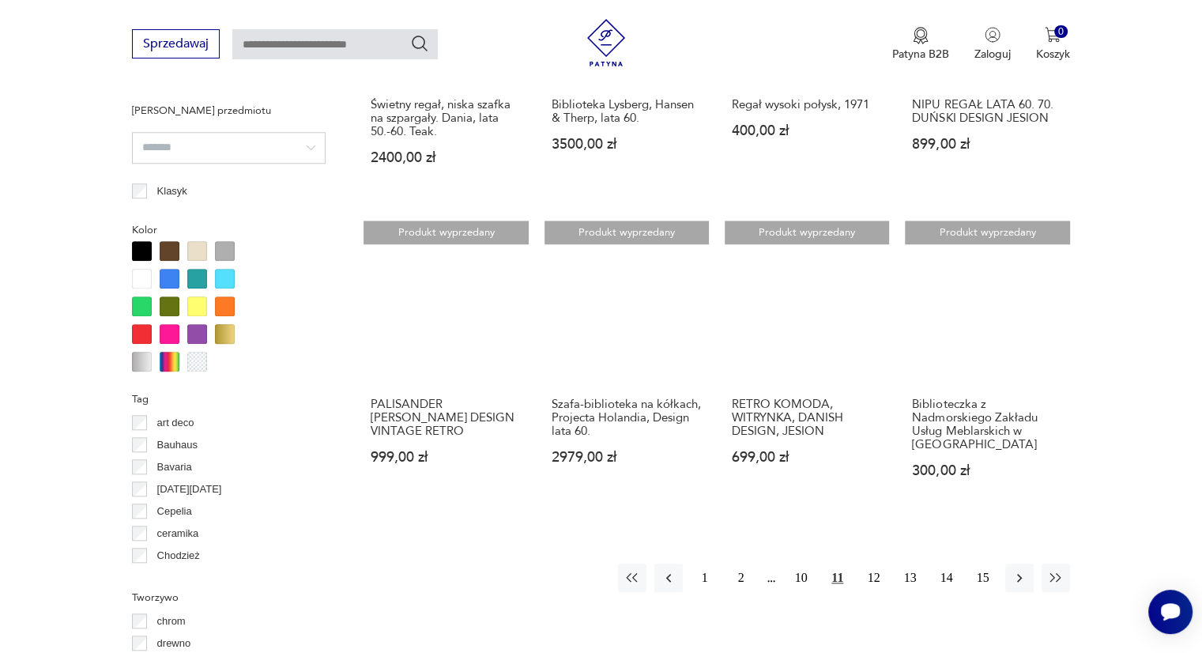
scroll to position [1604, 0]
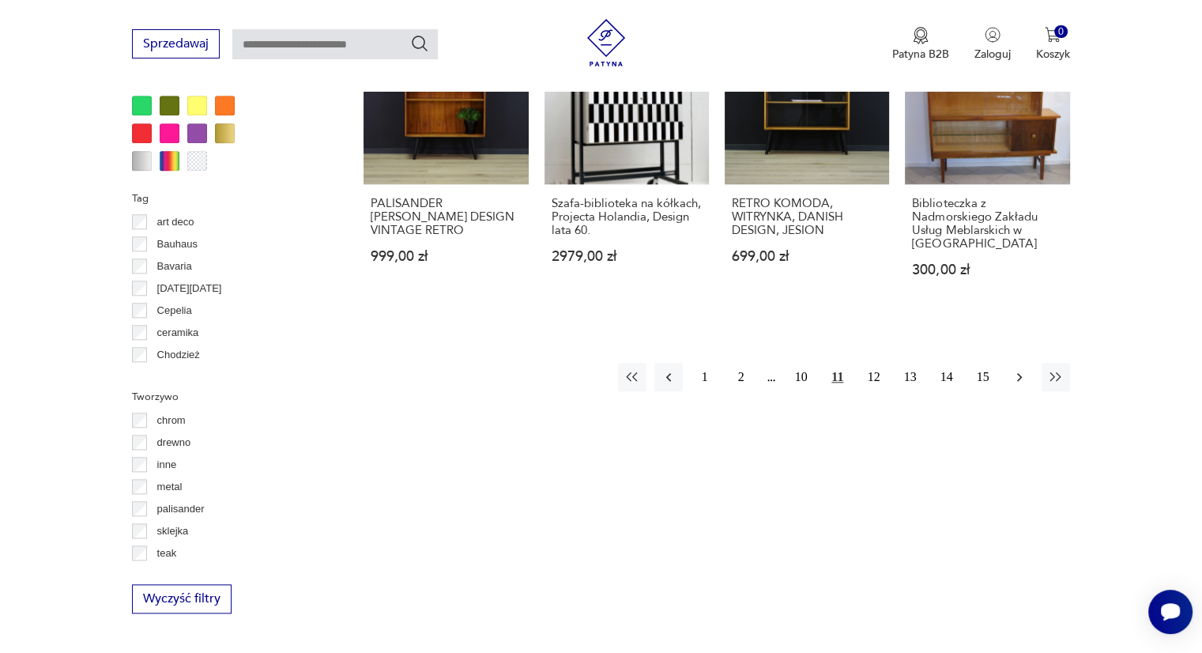
click at [1020, 370] on icon "button" at bounding box center [1020, 377] width 16 height 16
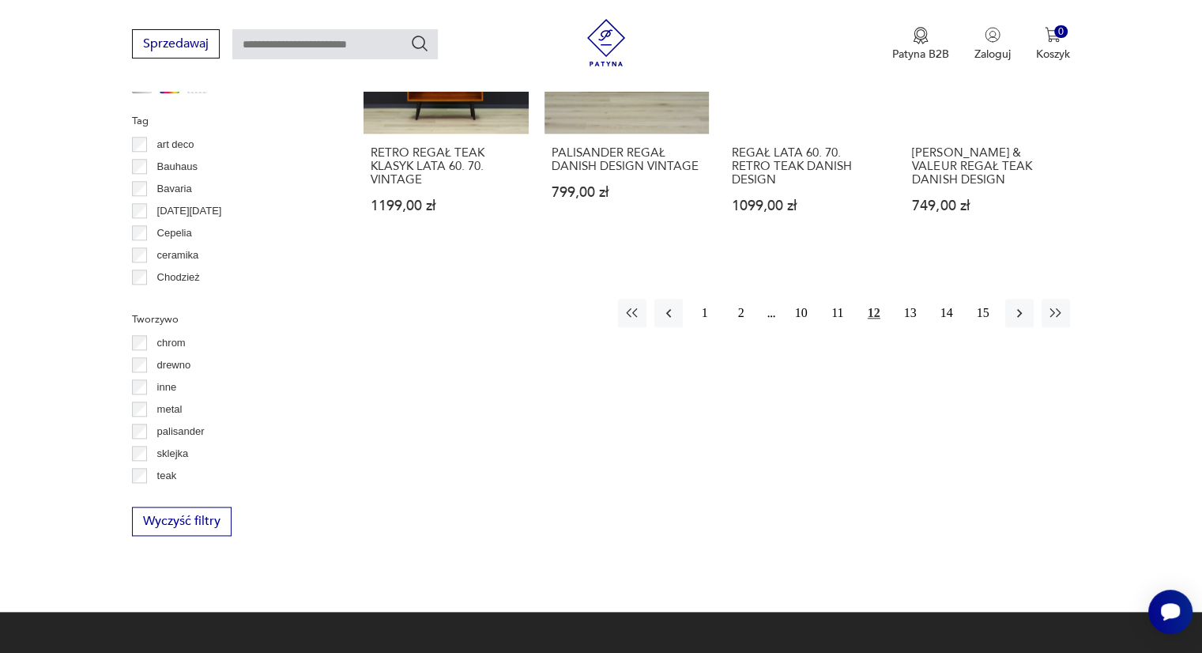
scroll to position [1683, 0]
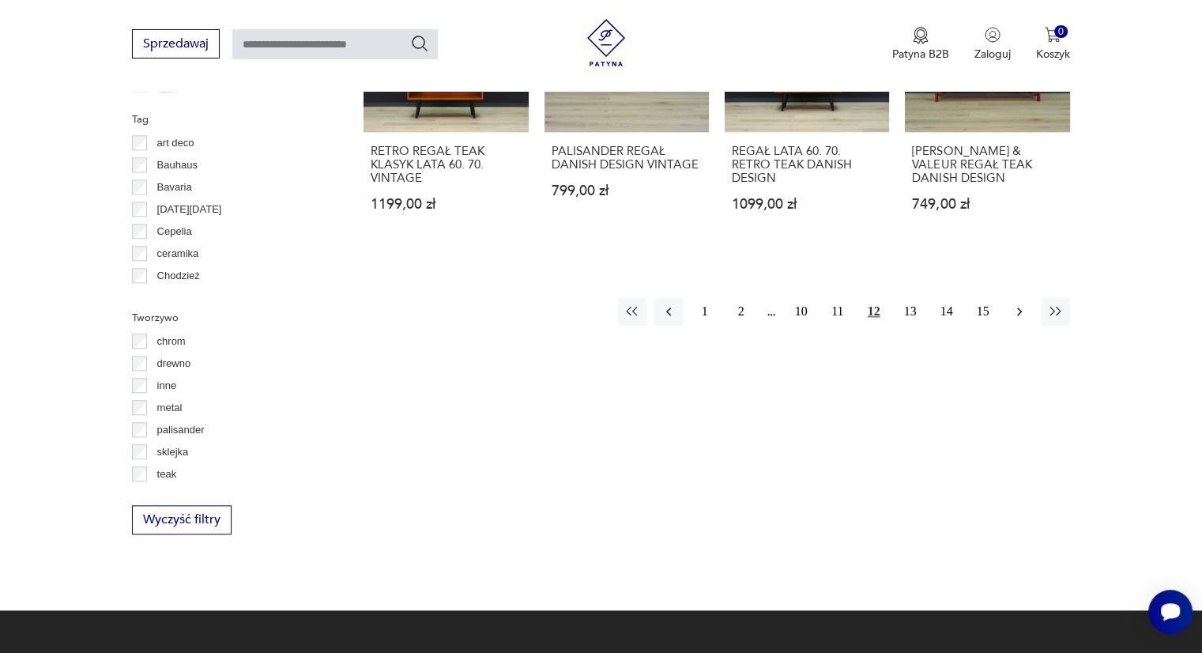
click at [1015, 306] on icon "button" at bounding box center [1020, 311] width 16 height 16
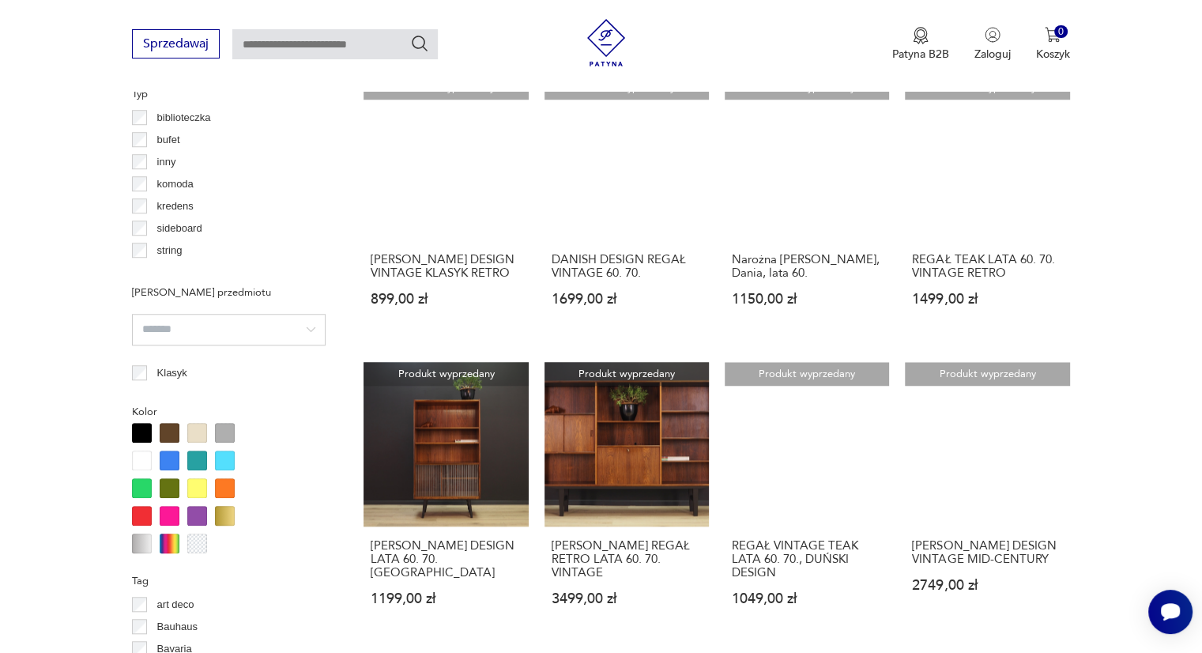
scroll to position [1525, 0]
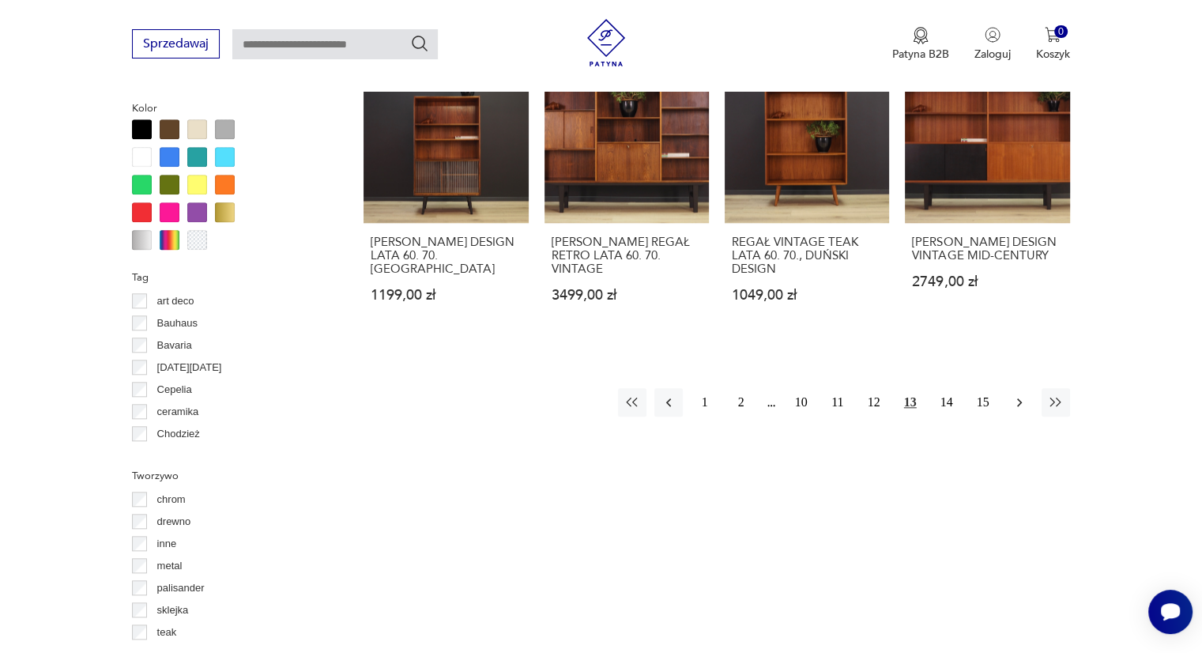
click at [1019, 407] on icon "button" at bounding box center [1019, 402] width 5 height 9
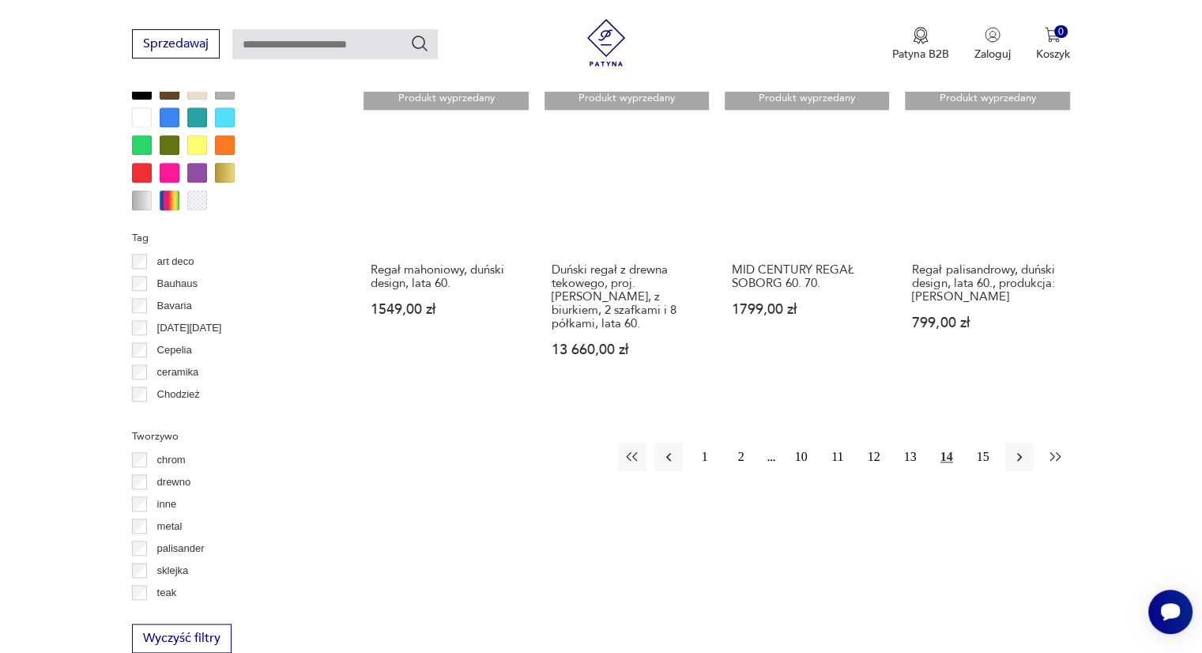
scroll to position [1604, 0]
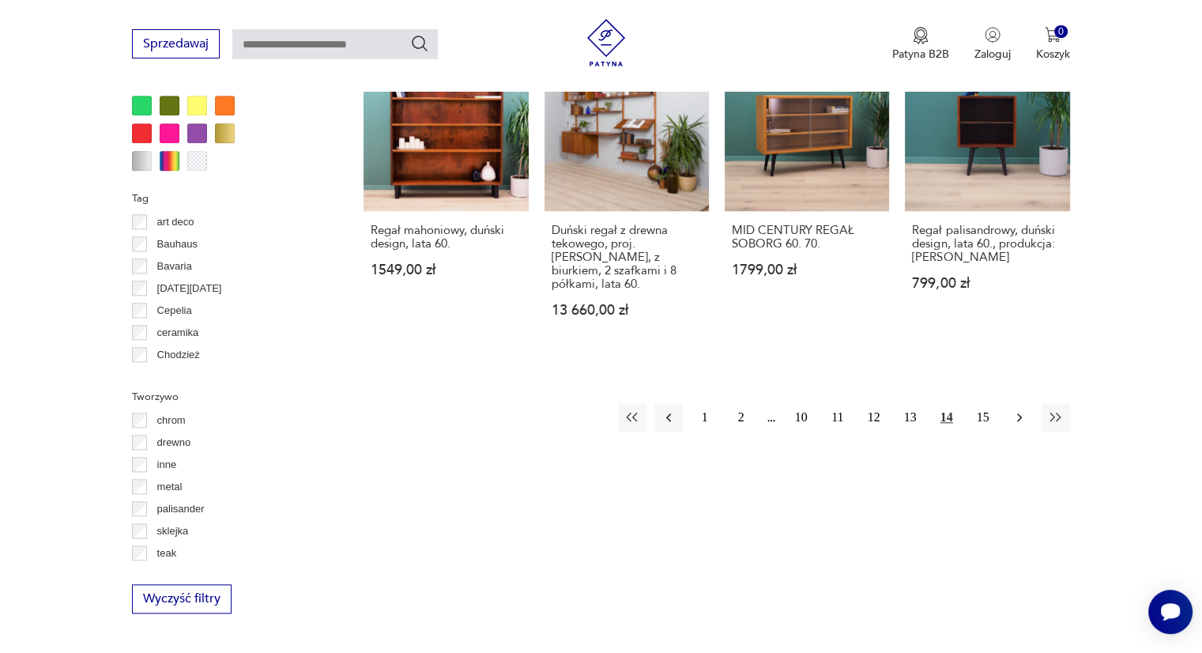
click at [1016, 409] on icon "button" at bounding box center [1020, 417] width 16 height 16
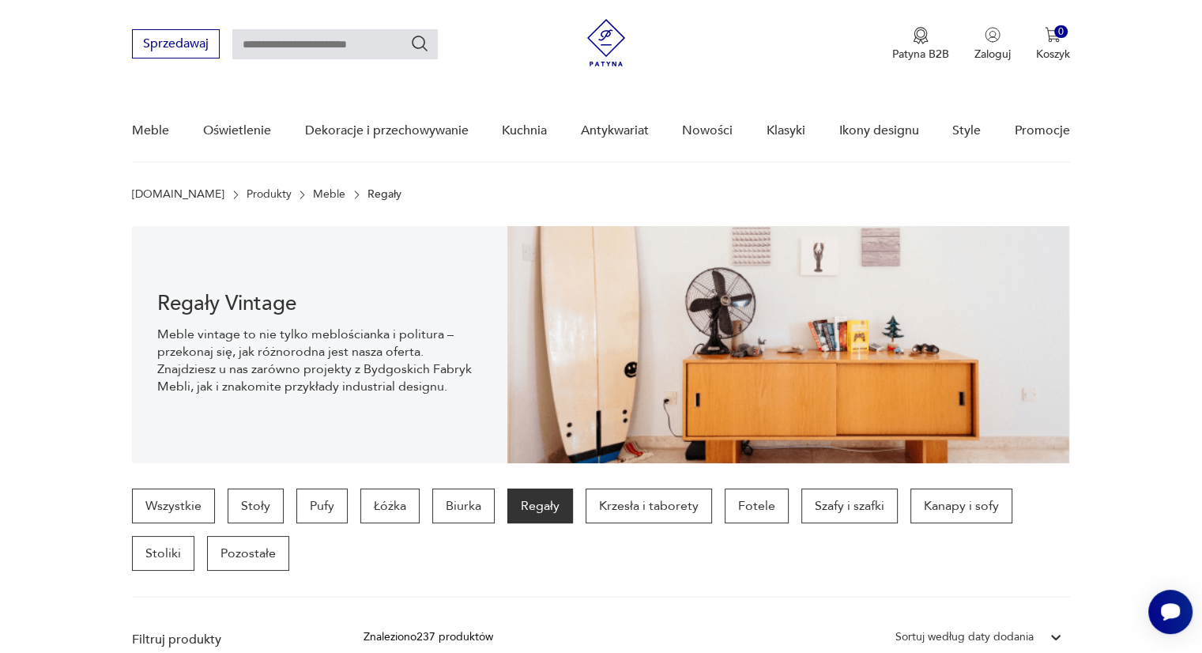
scroll to position [24, 0]
